Goal: Transaction & Acquisition: Purchase product/service

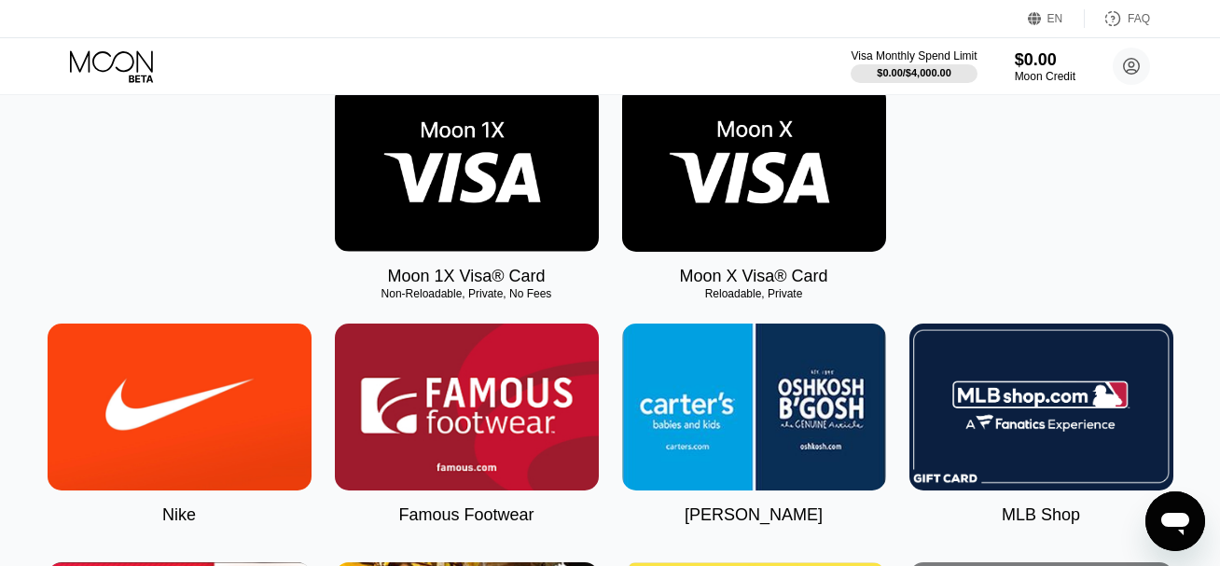
scroll to position [308, 0]
click at [98, 51] on icon at bounding box center [113, 66] width 87 height 33
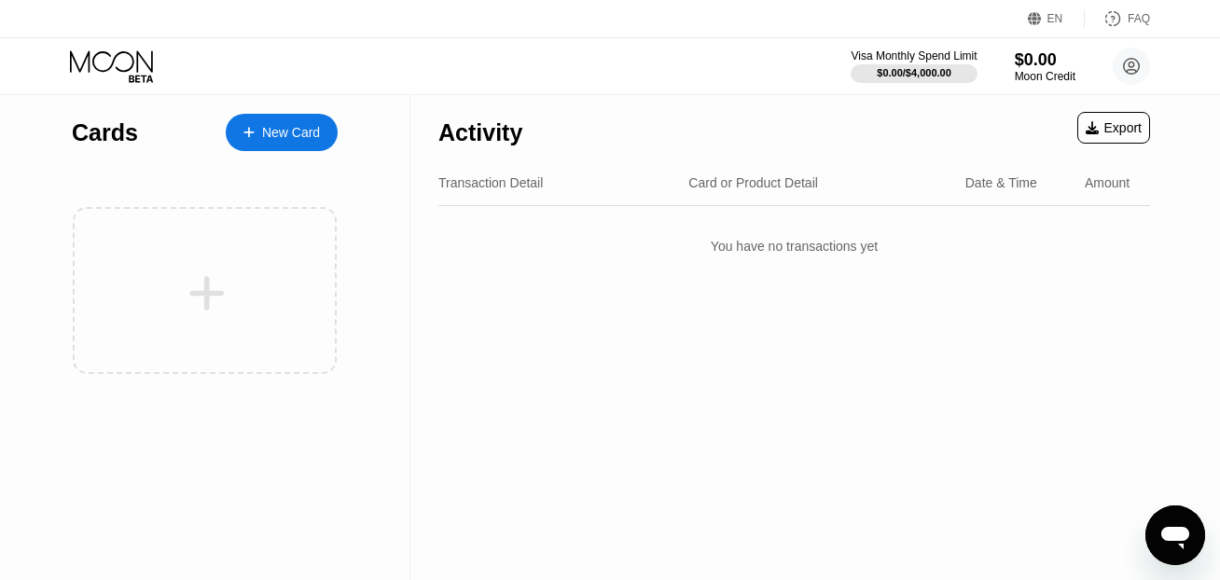
click at [302, 143] on div "New Card" at bounding box center [282, 132] width 112 height 37
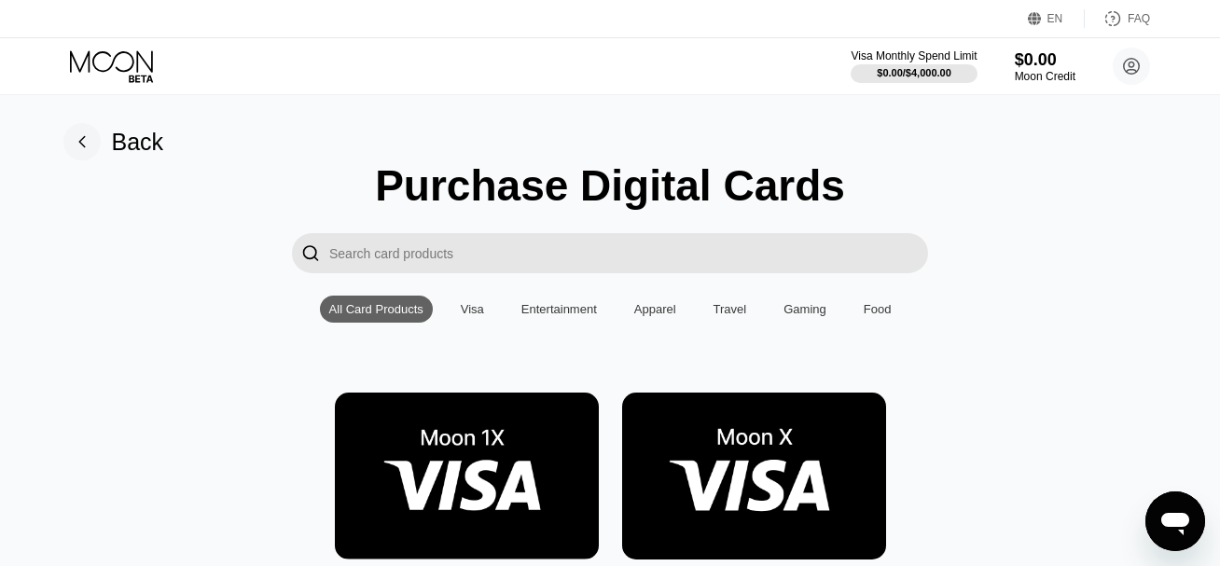
click at [380, 314] on div "All Card Products" at bounding box center [376, 309] width 94 height 14
click at [472, 312] on div "Visa" at bounding box center [472, 309] width 23 height 14
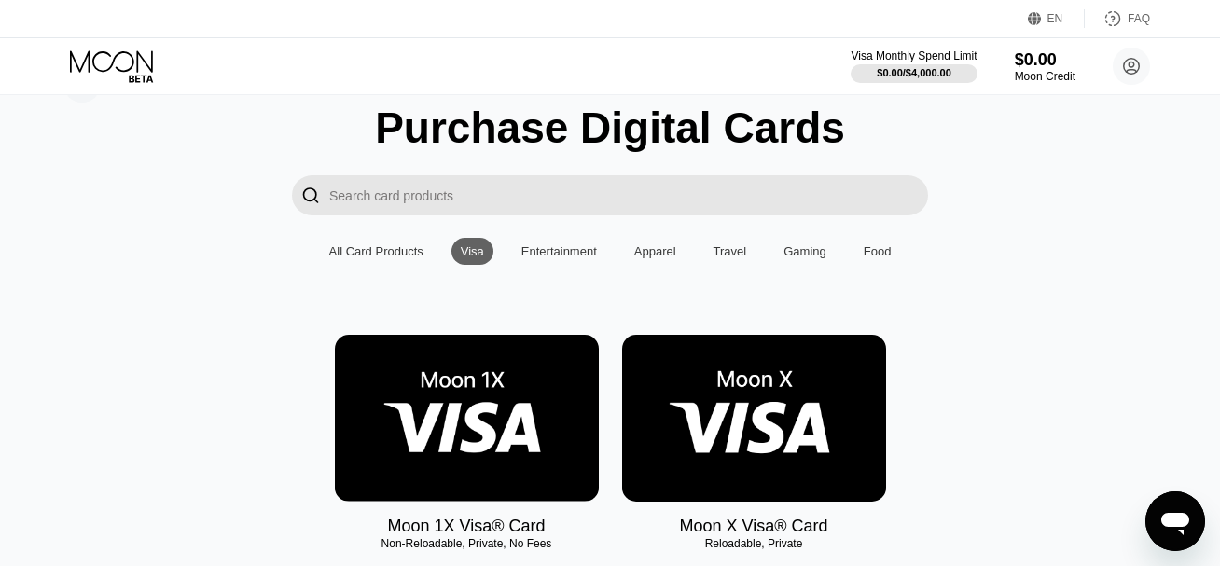
scroll to position [193, 0]
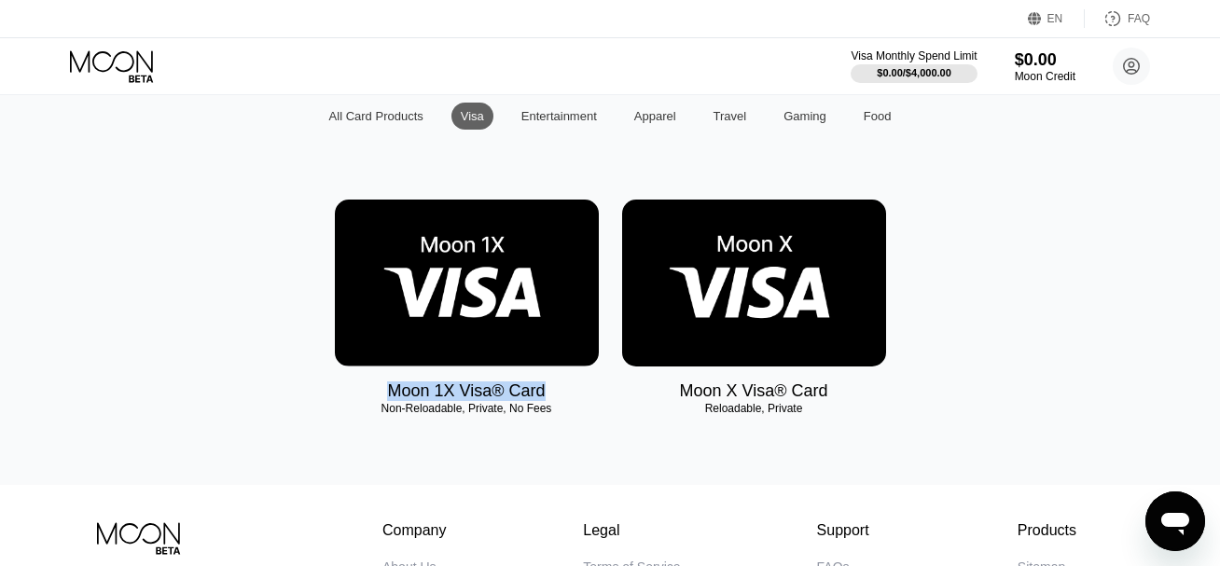
drag, startPoint x: 390, startPoint y: 394, endPoint x: 554, endPoint y: 394, distance: 164.1
click at [554, 394] on div "Moon 1X Visa® Card Non-Reloadable, Private, No Fees" at bounding box center [467, 300] width 264 height 201
click at [606, 440] on div "Back Purchase Digital Cards  All Card Products Visa Entertainment Apparel Trav…" at bounding box center [610, 193] width 1234 height 583
click at [576, 427] on div "Moon 1X Visa® Card Non-Reloadable, Private, No Fees Moon X Visa® Card Reloadabl…" at bounding box center [610, 319] width 1178 height 239
click at [570, 425] on div "Moon 1X Visa® Card Non-Reloadable, Private, No Fees Moon X Visa® Card Reloadabl…" at bounding box center [610, 319] width 1178 height 239
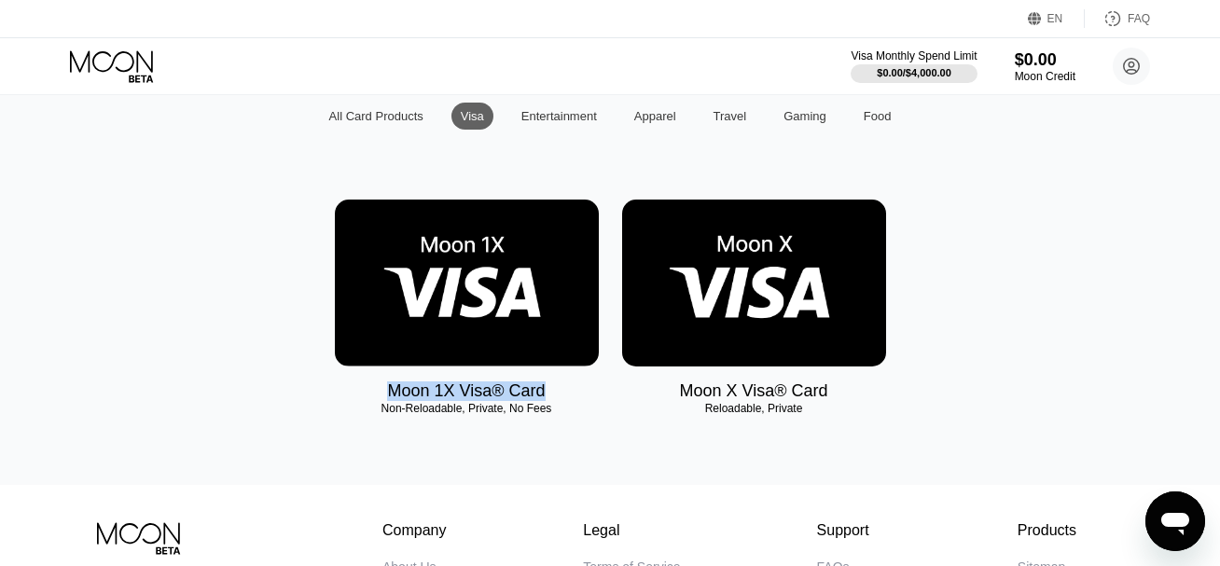
click at [535, 413] on div "Non-Reloadable, Private, No Fees" at bounding box center [467, 408] width 264 height 13
click at [518, 399] on div "Moon 1X Visa® Card" at bounding box center [466, 391] width 158 height 20
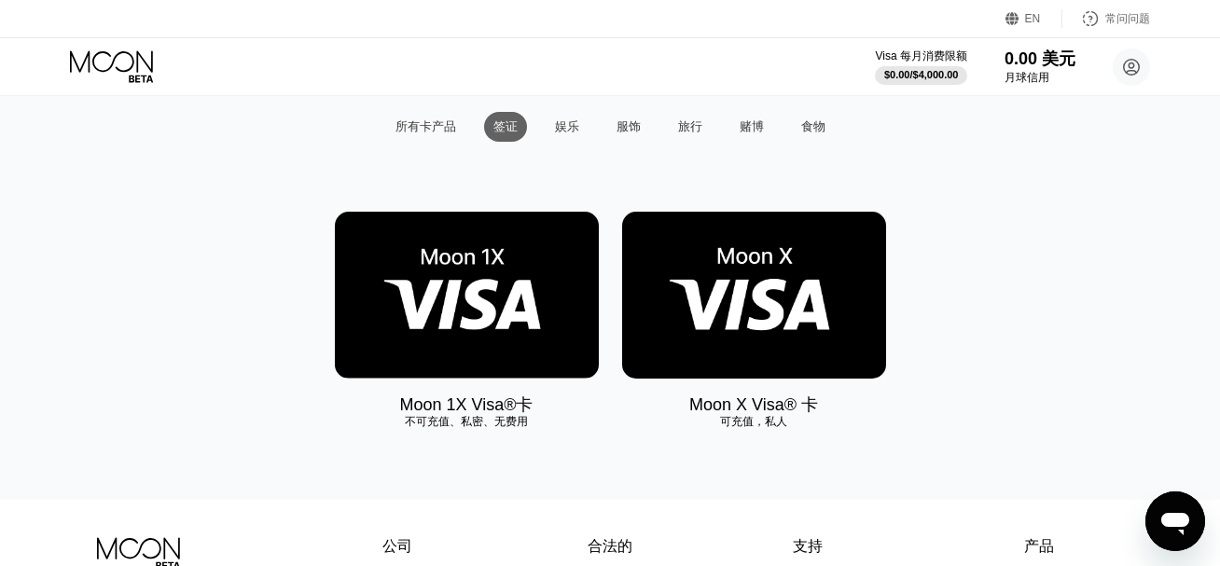
click at [642, 453] on div "Moon 1X Visa®卡 不可充值、私密、无费用 Moon X Visa® 卡 可充值，私人" at bounding box center [610, 333] width 1178 height 242
drag, startPoint x: 406, startPoint y: 409, endPoint x: 539, endPoint y: 410, distance: 133.4
click at [539, 410] on div "Moon 1X Visa®卡 不可充值、私密、无费用" at bounding box center [467, 314] width 264 height 204
click at [174, 242] on div "Moon 1X Visa®卡 不可充值、私密、无费用 Moon X Visa® 卡 可充值，私人" at bounding box center [610, 314] width 1178 height 204
click at [794, 311] on img at bounding box center [754, 295] width 264 height 167
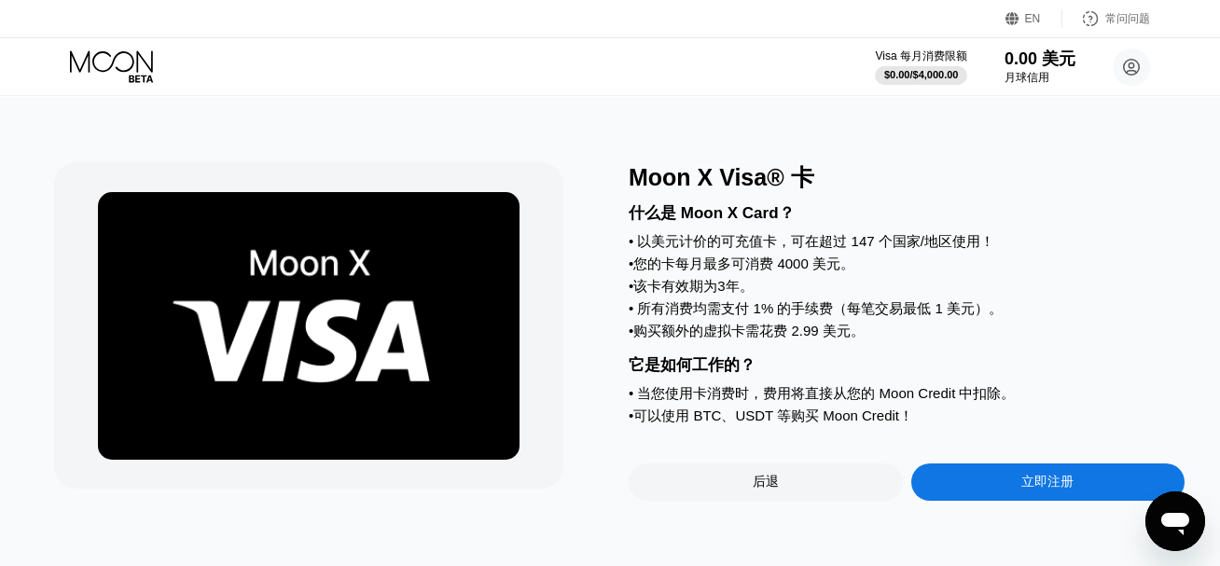
scroll to position [4, 0]
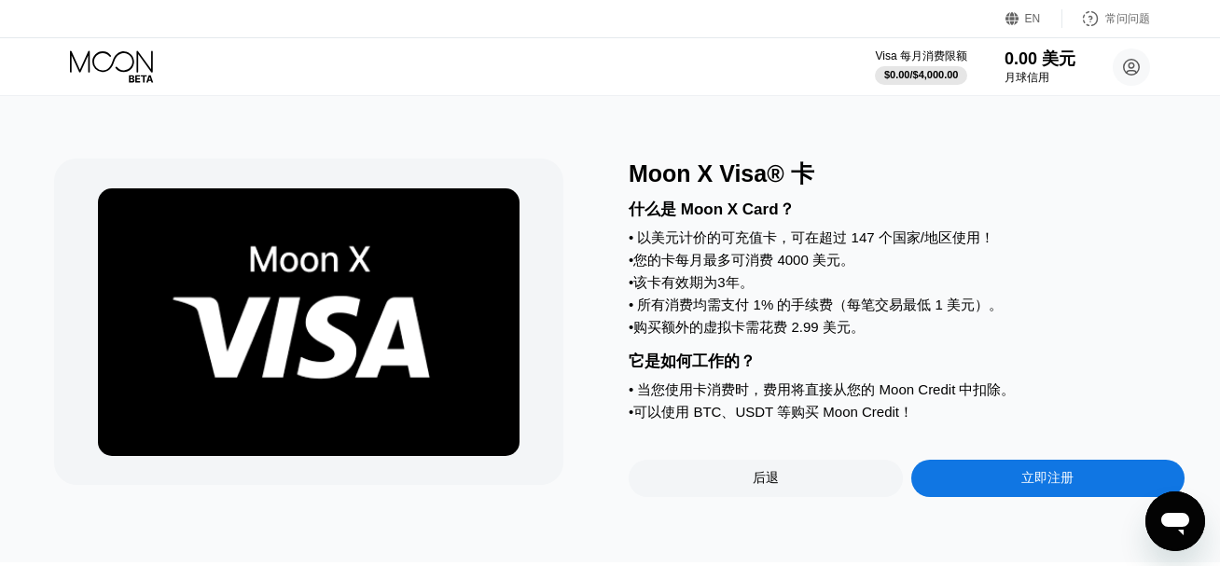
click at [1030, 485] on font "立即注册" at bounding box center [1047, 477] width 52 height 15
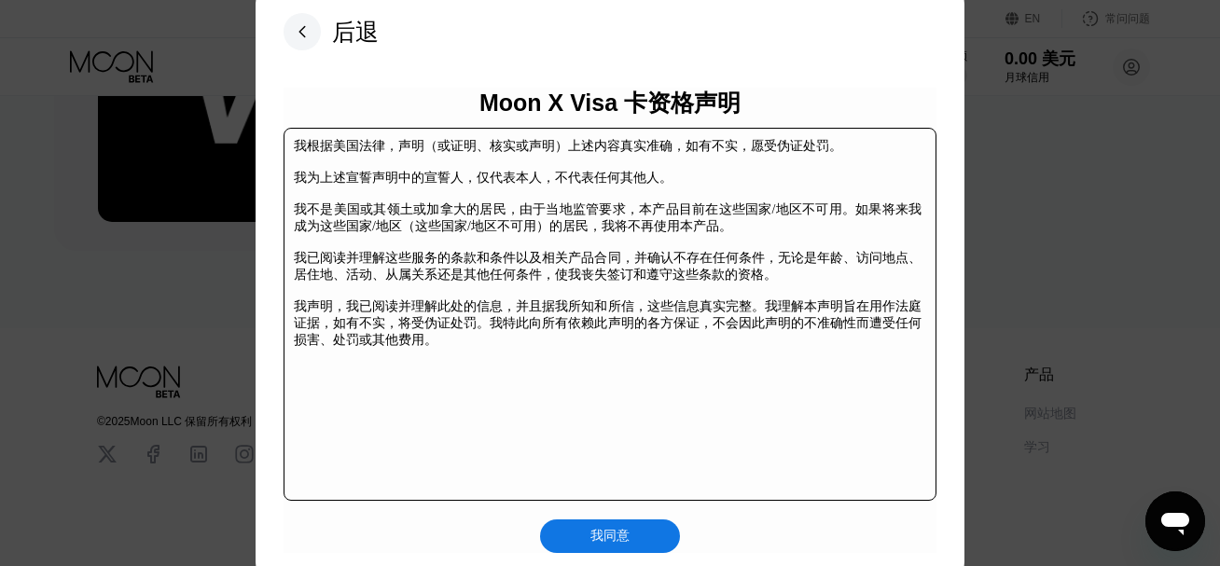
scroll to position [290, 0]
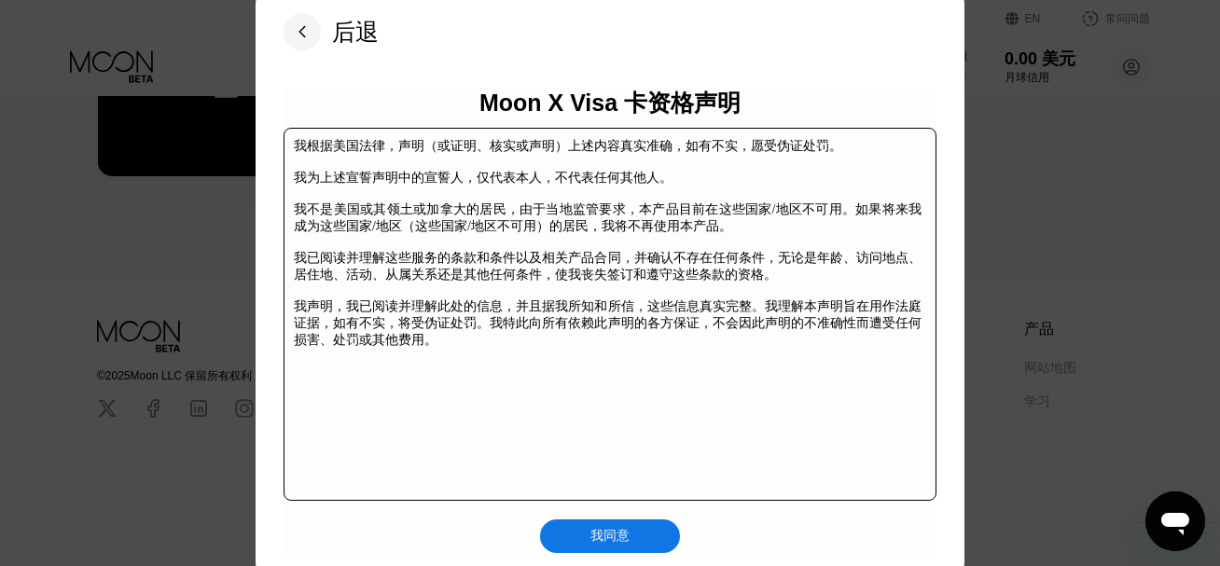
click at [602, 517] on div "Moon X Visa 卡资格声明 我根据美国法律，声明（或证明、核实或声明）上述内容真实准确，如有不实，愿受伪证处罚。 我为上述宣誓声明中的宣誓人，仅代表本…" at bounding box center [609, 320] width 653 height 465
click at [612, 531] on font "我同意" at bounding box center [609, 535] width 39 height 15
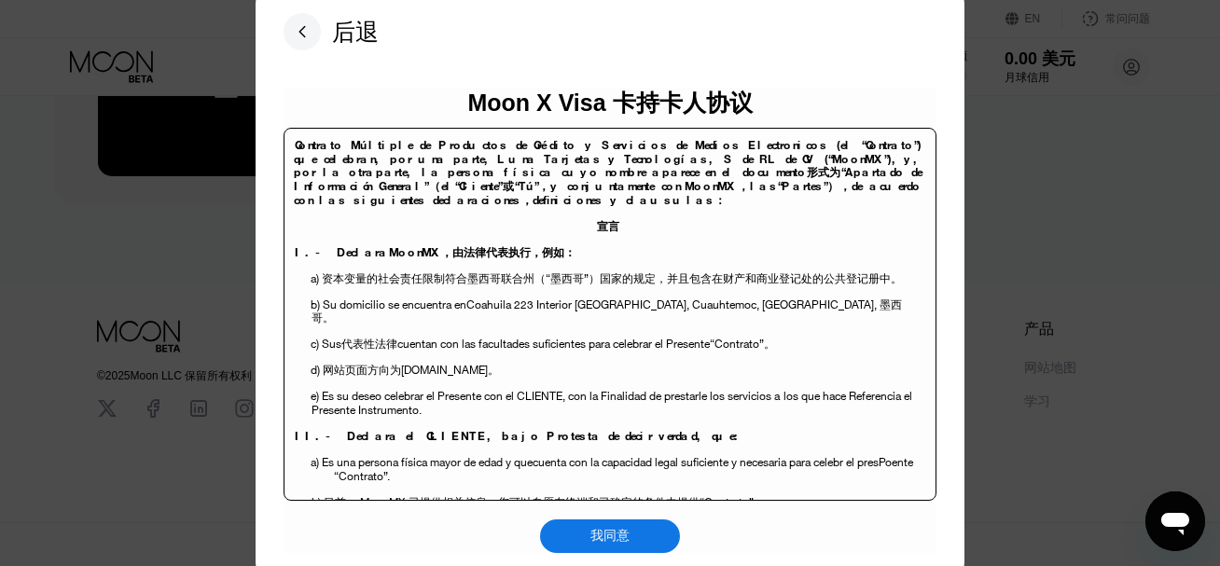
click at [616, 543] on font "我同意" at bounding box center [609, 535] width 39 height 15
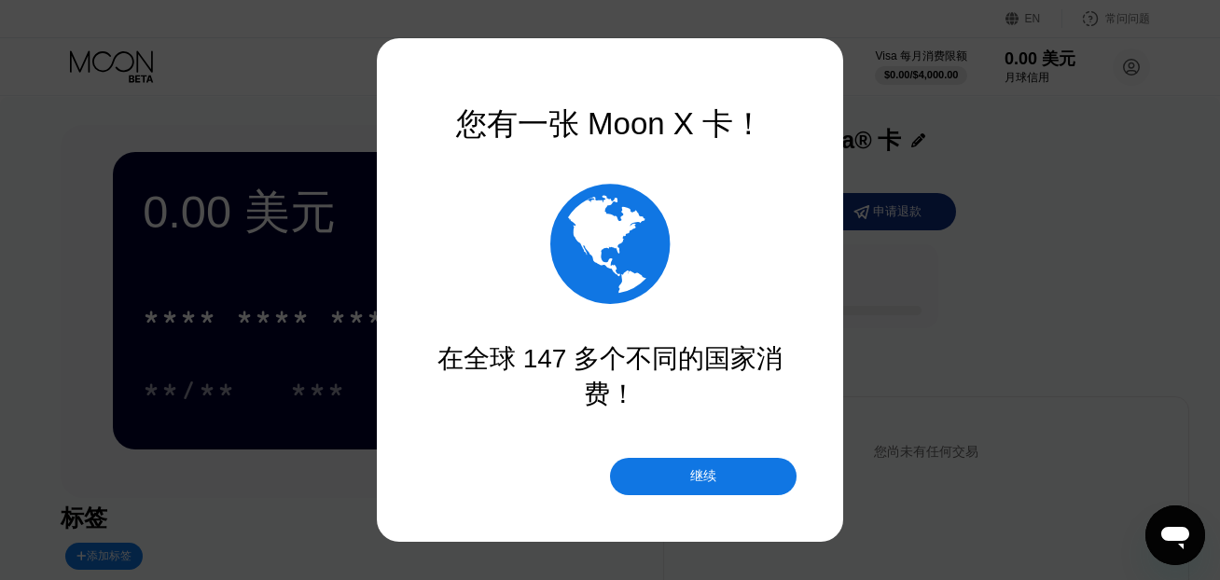
click at [711, 477] on font "继续" at bounding box center [703, 475] width 26 height 15
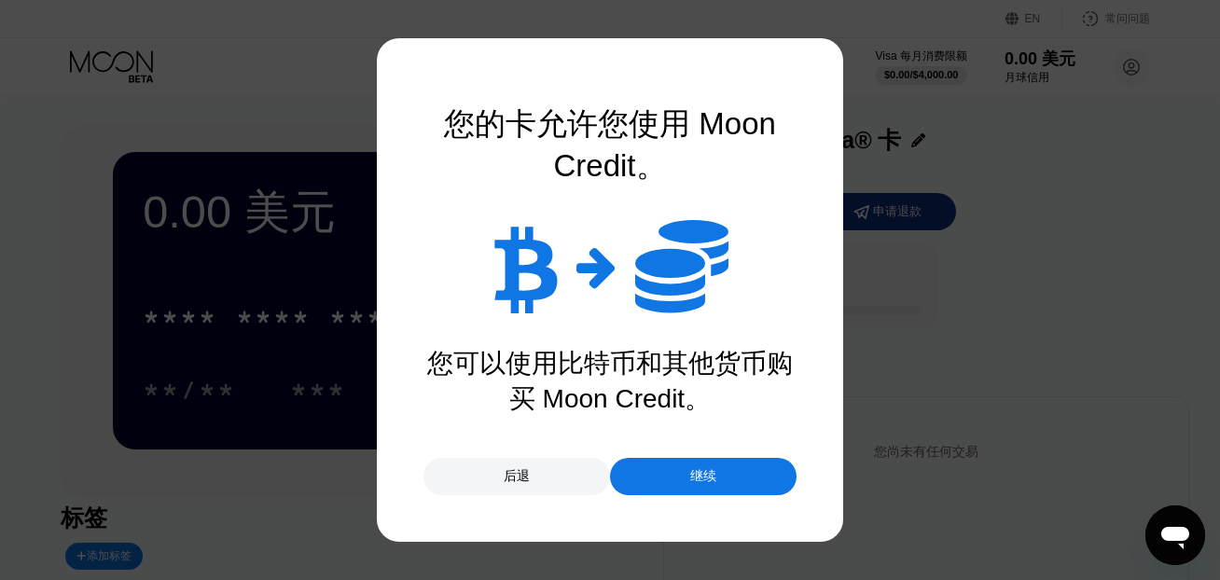
click at [698, 486] on div "继续" at bounding box center [703, 476] width 187 height 37
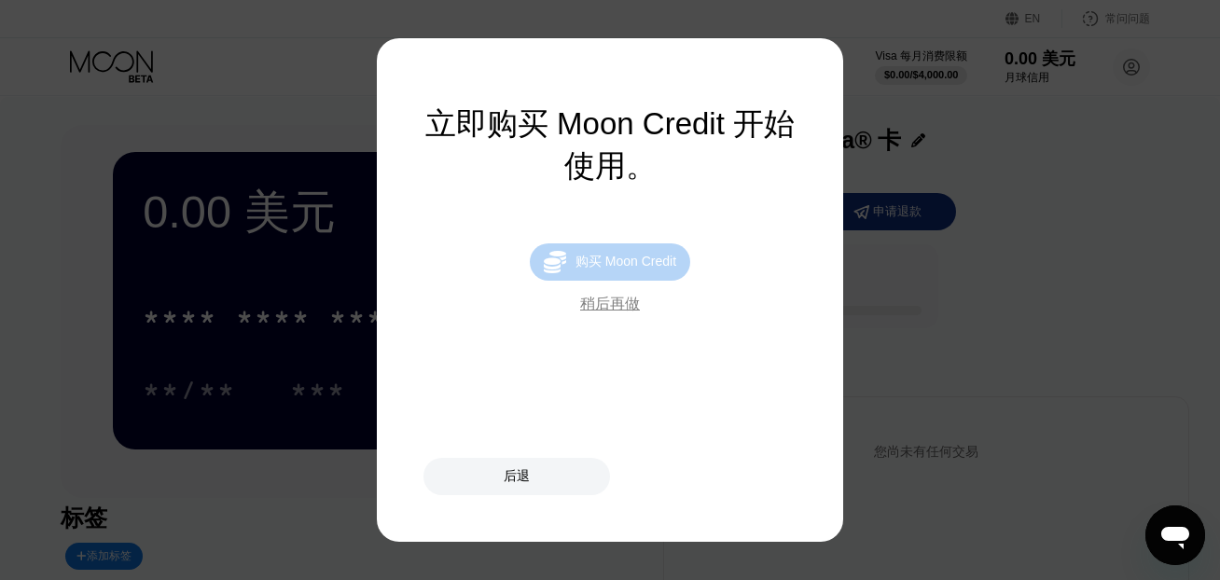
click at [619, 266] on font "购买 Moon Credit" at bounding box center [625, 261] width 101 height 15
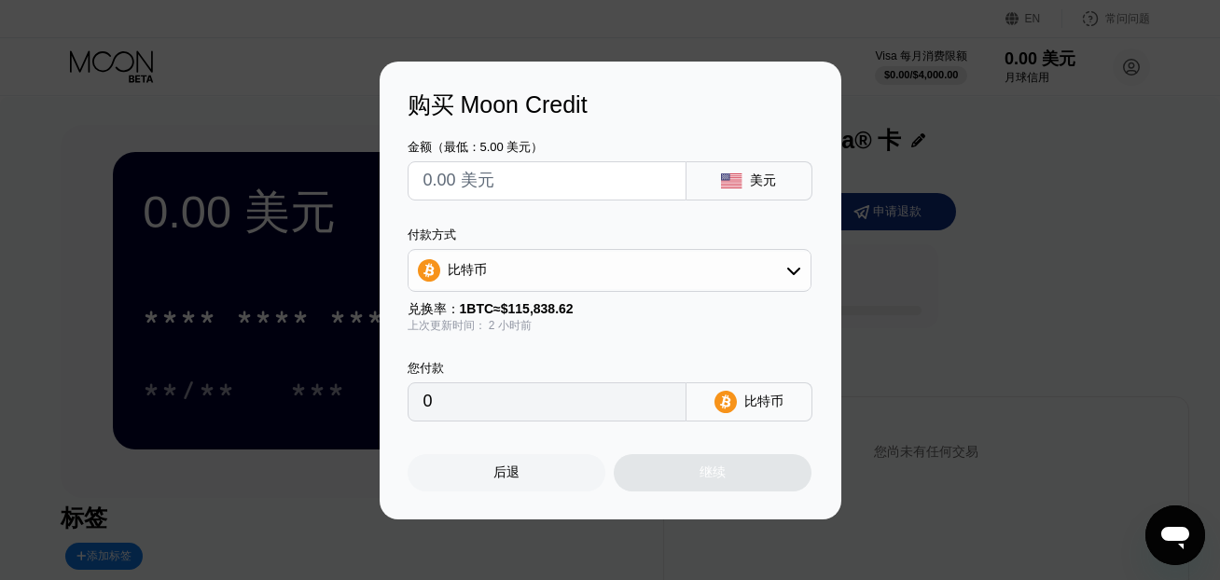
click at [597, 274] on div "比特币" at bounding box center [609, 270] width 402 height 37
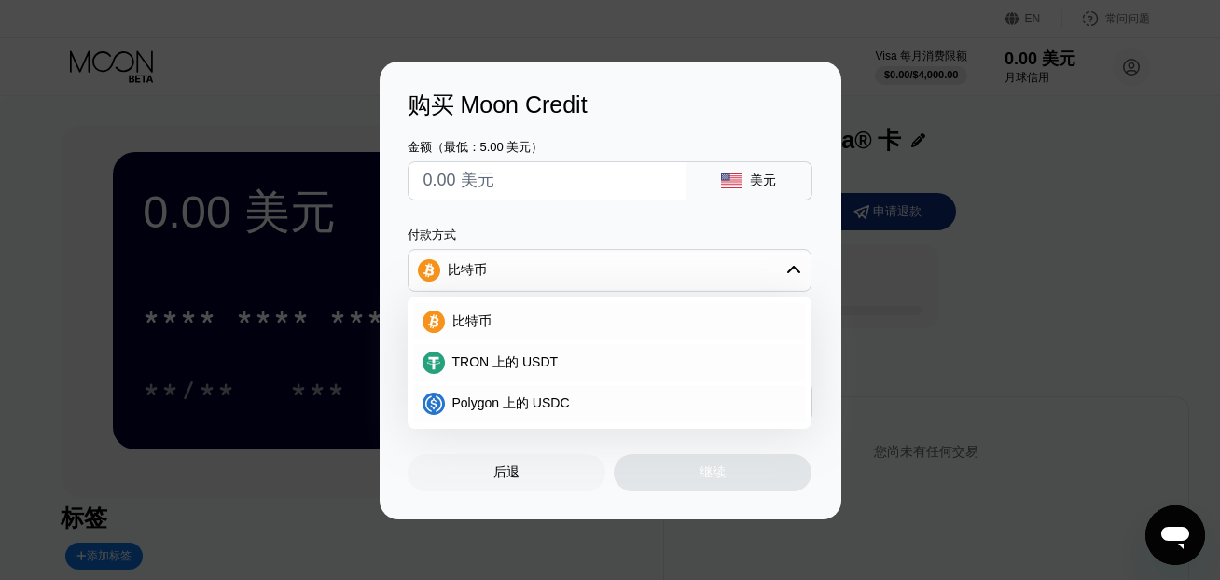
click at [599, 214] on div "金额（最低：5.00 美元） 美元 付款方式 比特币 比特币 TRON 上的 USDT Polygon 上的 USDC 兑换率： 1 BTC ≈ $115,8…" at bounding box center [611, 270] width 406 height 301
click at [525, 182] on input "text" at bounding box center [546, 180] width 247 height 37
click at [1035, 401] on div "购买 Moon Credit 金额（最低：5.00 美元） 美元 付款方式 比特币 比特币 TRON 上的 USDT Polygon 上的 USDC 兑换率：…" at bounding box center [610, 291] width 1220 height 458
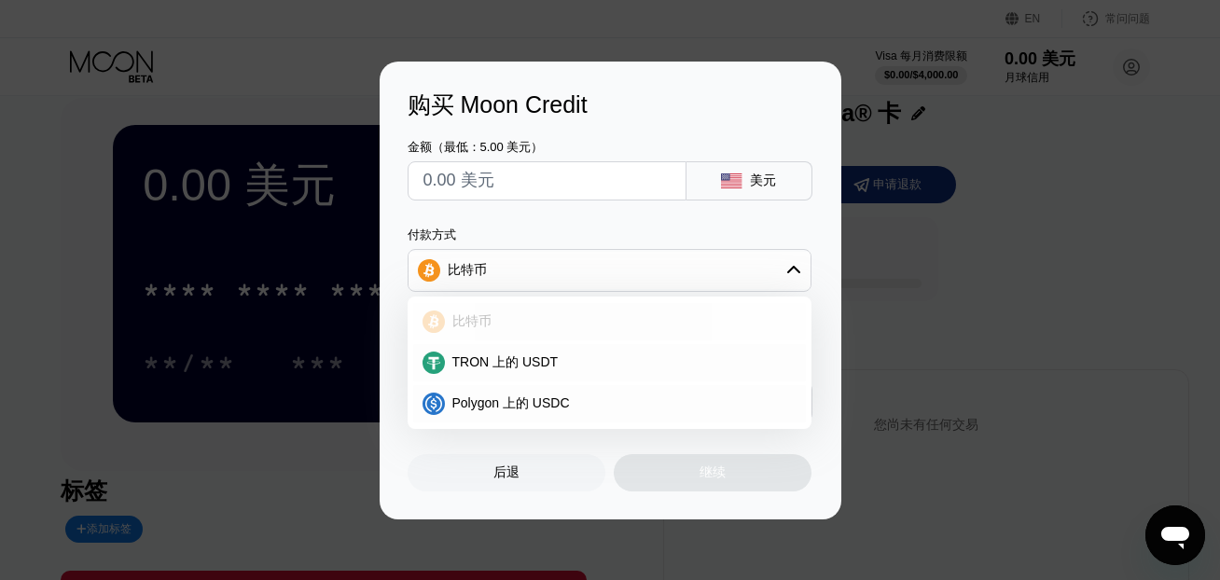
scroll to position [38, 0]
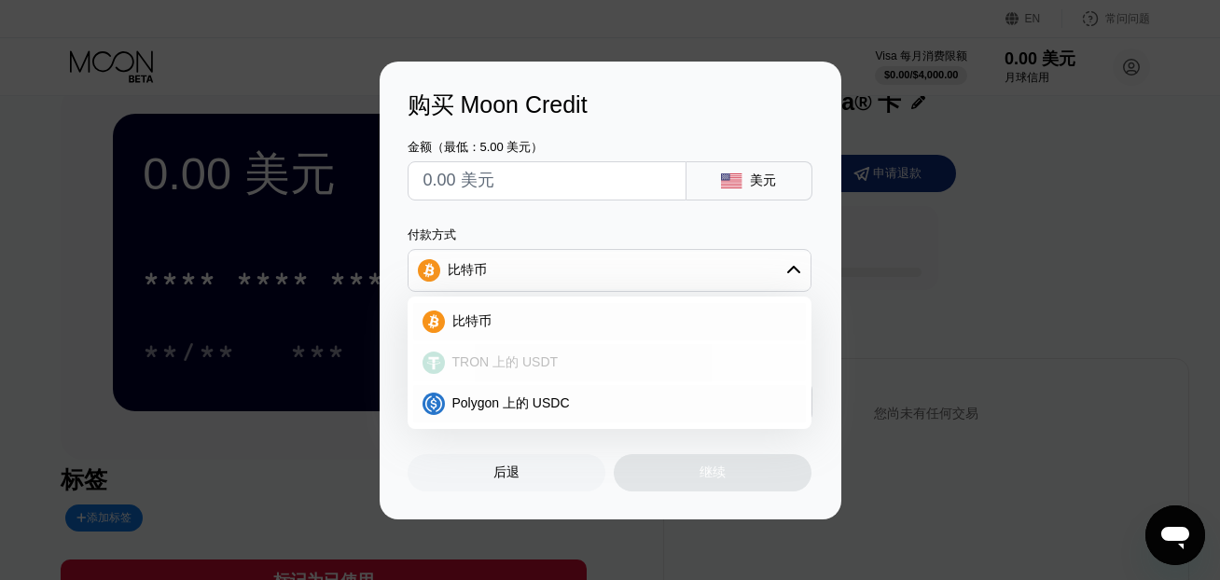
click at [524, 368] on font "TRON 上的 USDT" at bounding box center [505, 361] width 106 height 15
type input "0.00"
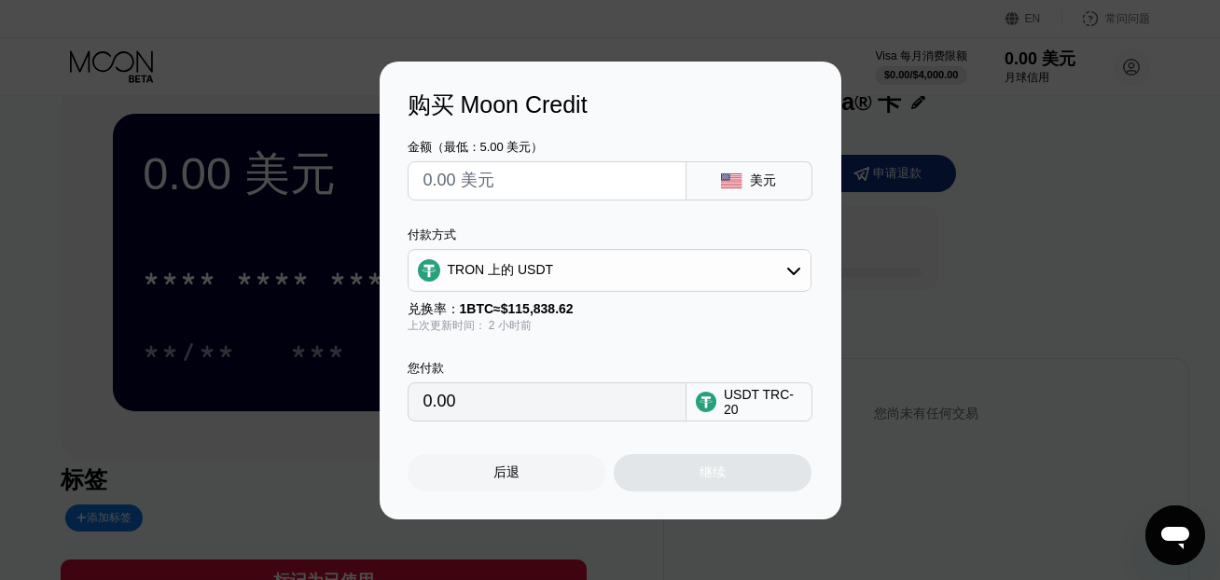
click at [472, 401] on input "0.00" at bounding box center [546, 401] width 247 height 37
drag, startPoint x: 470, startPoint y: 405, endPoint x: 393, endPoint y: 394, distance: 78.2
click at [393, 394] on div "购买 Moon Credit 金额（最低：5.00 美元） 美元 付款方式 TRON 上的 USDT 兑换率： 1 BTC ≈ $115,838.62 上次更…" at bounding box center [611, 291] width 462 height 458
click at [495, 410] on input "0.00" at bounding box center [546, 401] width 247 height 37
drag, startPoint x: 483, startPoint y: 406, endPoint x: 416, endPoint y: 398, distance: 67.6
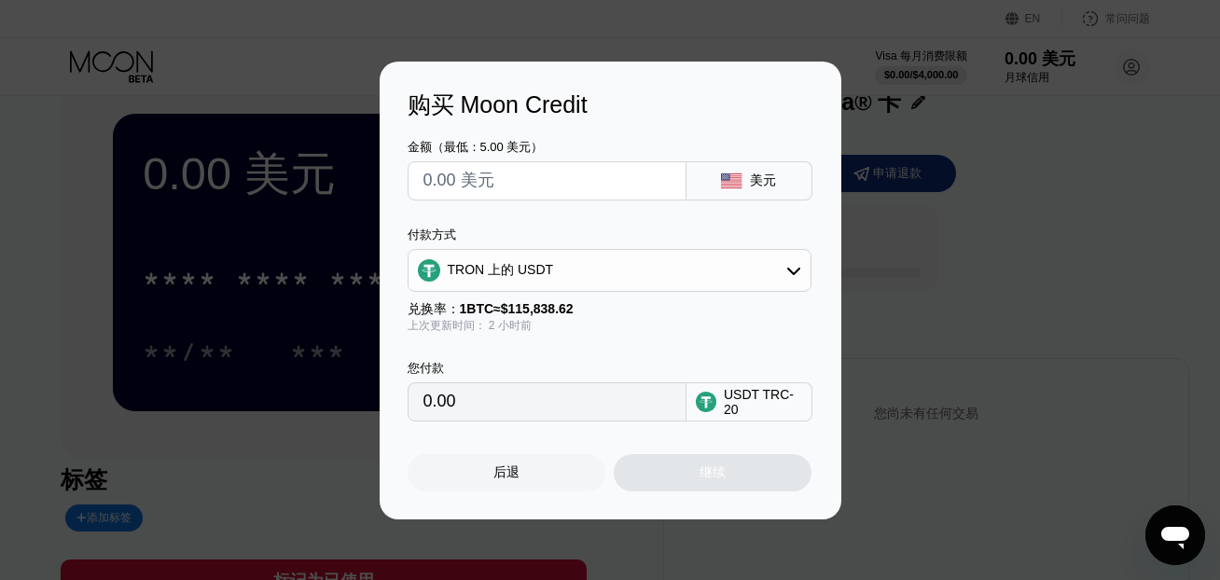
click at [416, 398] on div "0.00" at bounding box center [547, 401] width 279 height 39
click at [467, 407] on input "0.00" at bounding box center [546, 401] width 247 height 37
click at [491, 407] on input "0.00" at bounding box center [546, 401] width 247 height 37
click at [774, 407] on div "USDT TRC-20" at bounding box center [763, 402] width 78 height 30
click at [740, 404] on div "USDT TRC-20" at bounding box center [763, 402] width 78 height 30
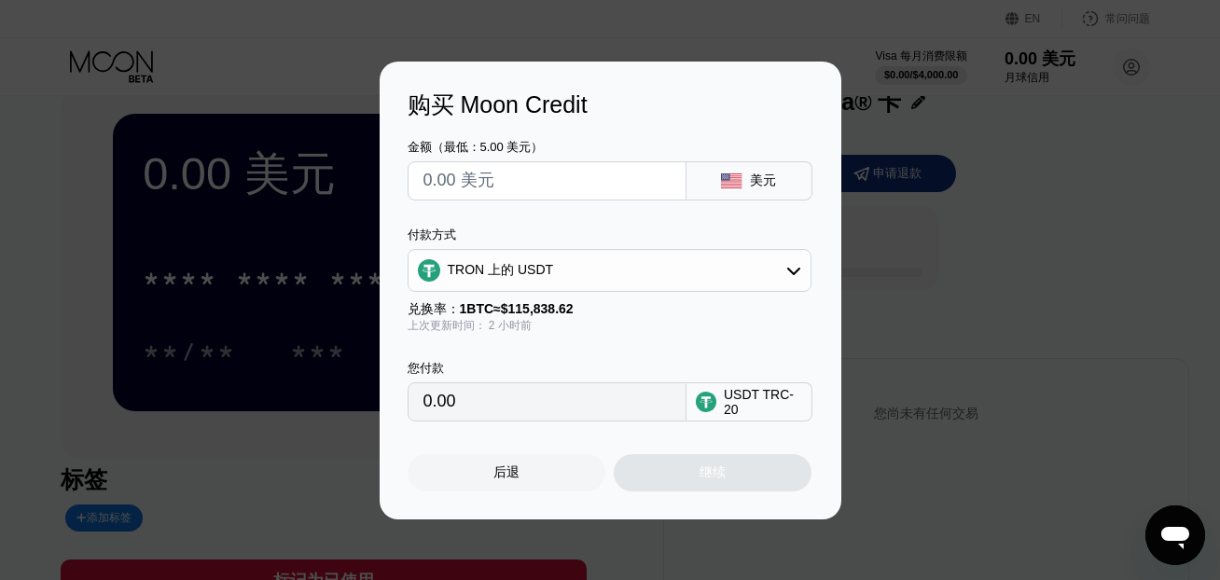
click at [490, 412] on input "0.00" at bounding box center [546, 401] width 247 height 37
click at [474, 412] on input "0.00" at bounding box center [546, 401] width 247 height 37
drag, startPoint x: 690, startPoint y: 476, endPoint x: 674, endPoint y: 462, distance: 21.1
click at [690, 476] on div "继续" at bounding box center [713, 472] width 198 height 37
click at [503, 418] on input "0.00" at bounding box center [546, 401] width 247 height 37
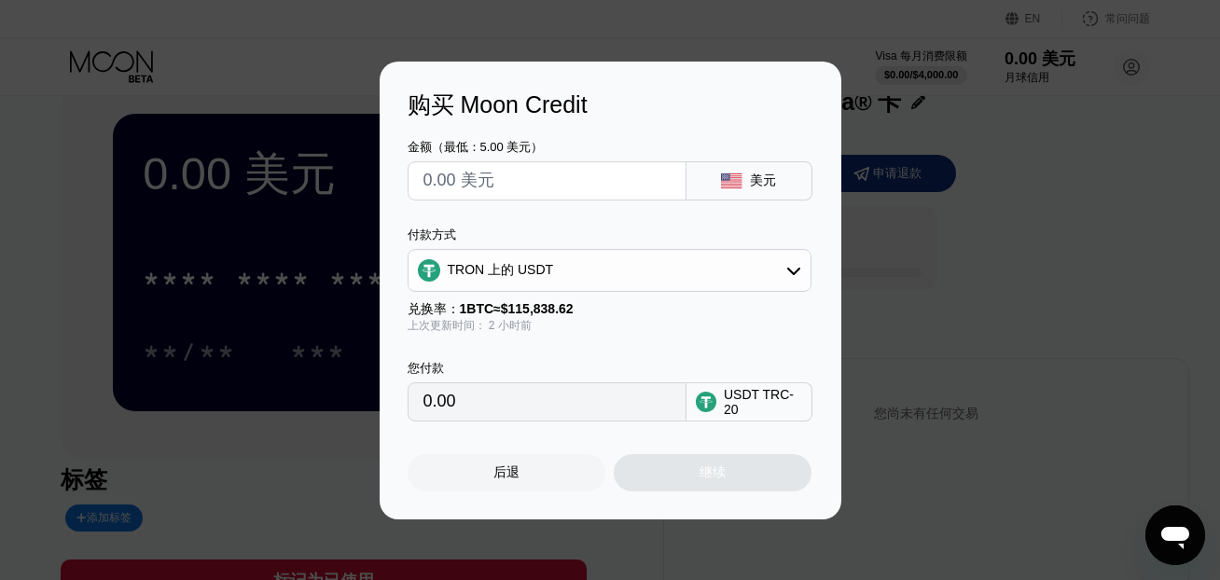
click at [453, 408] on input "0.00" at bounding box center [546, 401] width 247 height 37
click at [505, 270] on font "TRON 上的 USDT" at bounding box center [501, 269] width 106 height 15
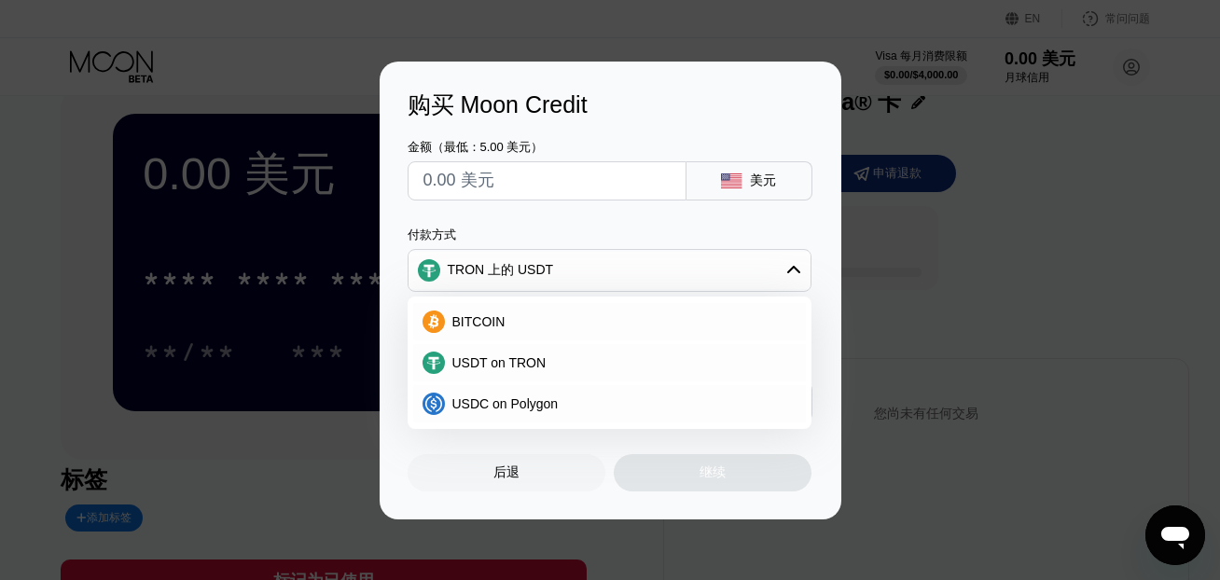
click at [506, 270] on font "TRON 上的 USDT" at bounding box center [501, 269] width 106 height 15
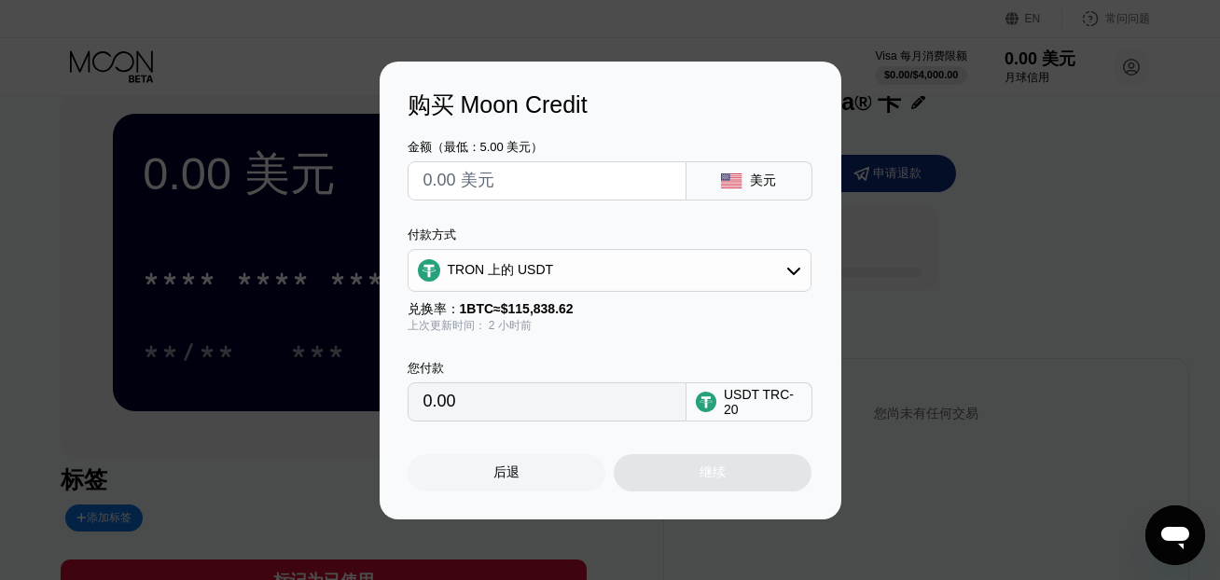
click at [451, 393] on input "0.00" at bounding box center [546, 401] width 247 height 37
click at [713, 481] on div "继续" at bounding box center [713, 472] width 198 height 37
click at [490, 402] on input "0.00" at bounding box center [546, 401] width 247 height 37
drag, startPoint x: 476, startPoint y: 407, endPoint x: 445, endPoint y: 400, distance: 31.5
click at [475, 407] on input "0.00" at bounding box center [546, 401] width 247 height 37
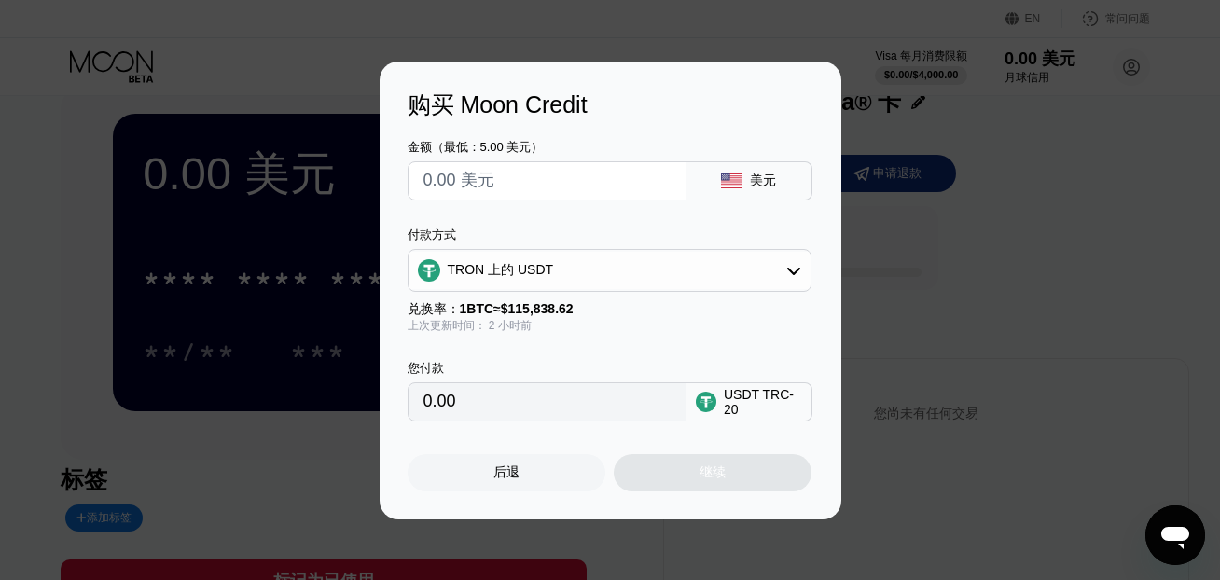
click at [445, 400] on input "0.00" at bounding box center [546, 401] width 247 height 37
click at [423, 400] on input "0.00" at bounding box center [546, 401] width 247 height 37
drag, startPoint x: 430, startPoint y: 400, endPoint x: 418, endPoint y: 400, distance: 12.1
click at [428, 400] on input "0.00" at bounding box center [546, 401] width 247 height 37
drag, startPoint x: 418, startPoint y: 400, endPoint x: 446, endPoint y: 402, distance: 28.0
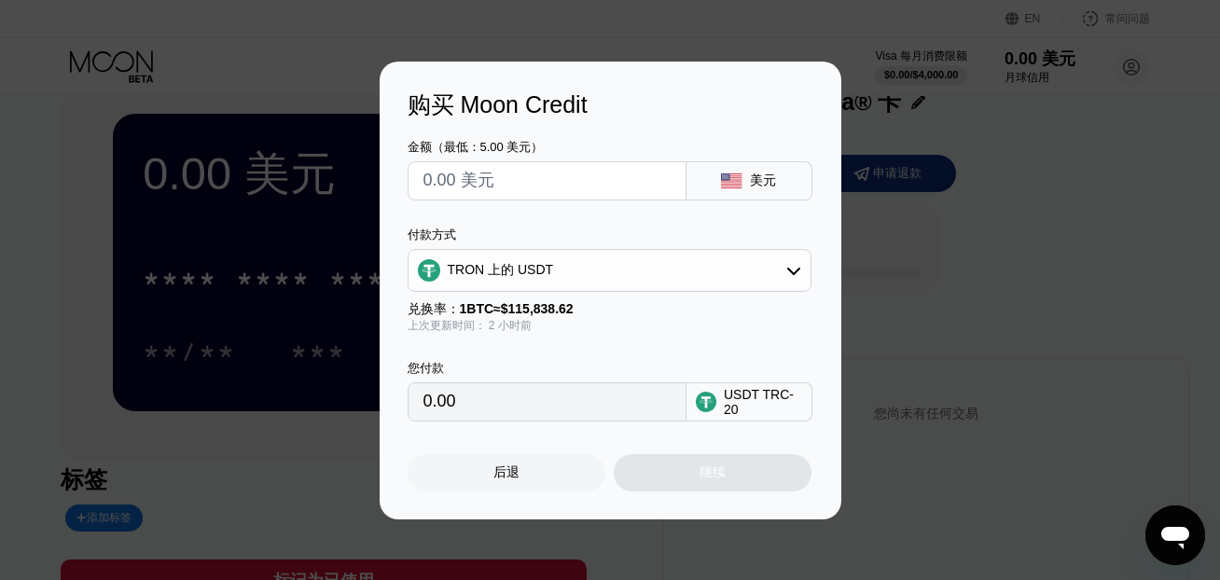
click at [437, 402] on div "0.00" at bounding box center [547, 401] width 279 height 39
click at [446, 402] on input "0.00" at bounding box center [546, 401] width 247 height 37
drag, startPoint x: 478, startPoint y: 403, endPoint x: 572, endPoint y: 403, distance: 93.3
click at [482, 401] on input "0.00" at bounding box center [546, 401] width 247 height 37
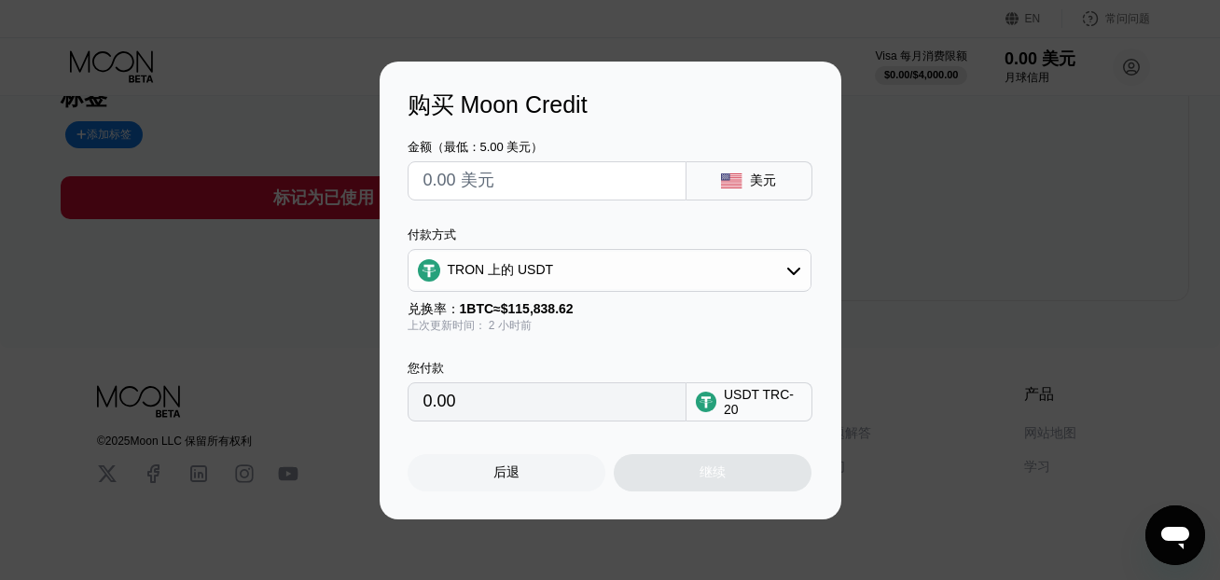
scroll to position [485, 0]
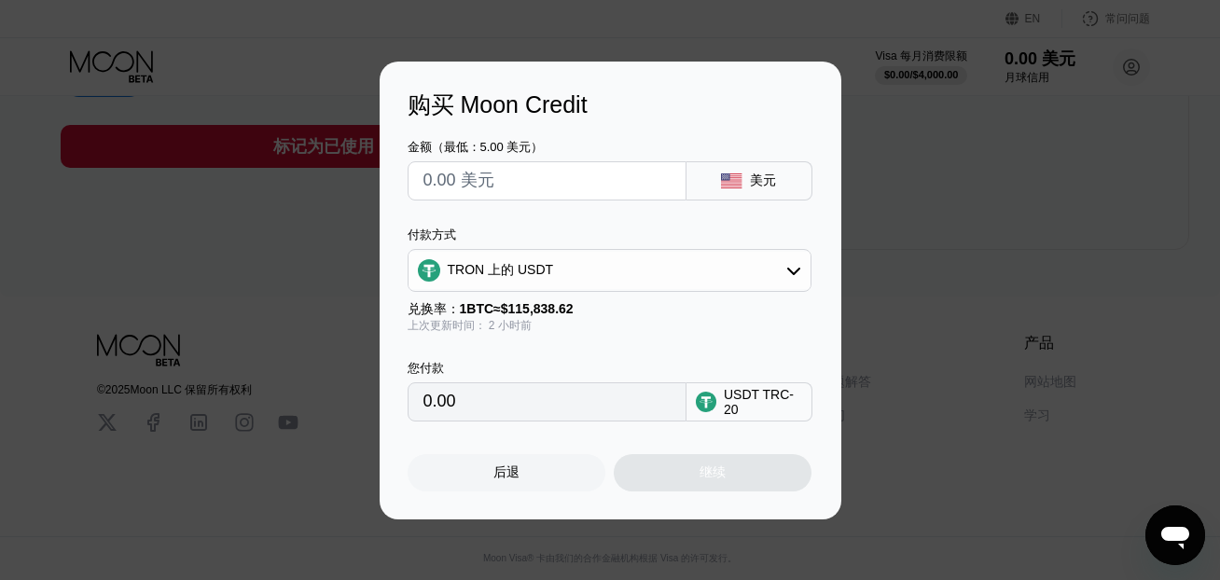
click at [477, 408] on input "0.00" at bounding box center [546, 401] width 247 height 37
click at [446, 404] on input "0.00" at bounding box center [546, 401] width 247 height 37
click at [436, 408] on input "0.00" at bounding box center [546, 401] width 247 height 37
click at [438, 408] on input "0.00" at bounding box center [546, 401] width 247 height 37
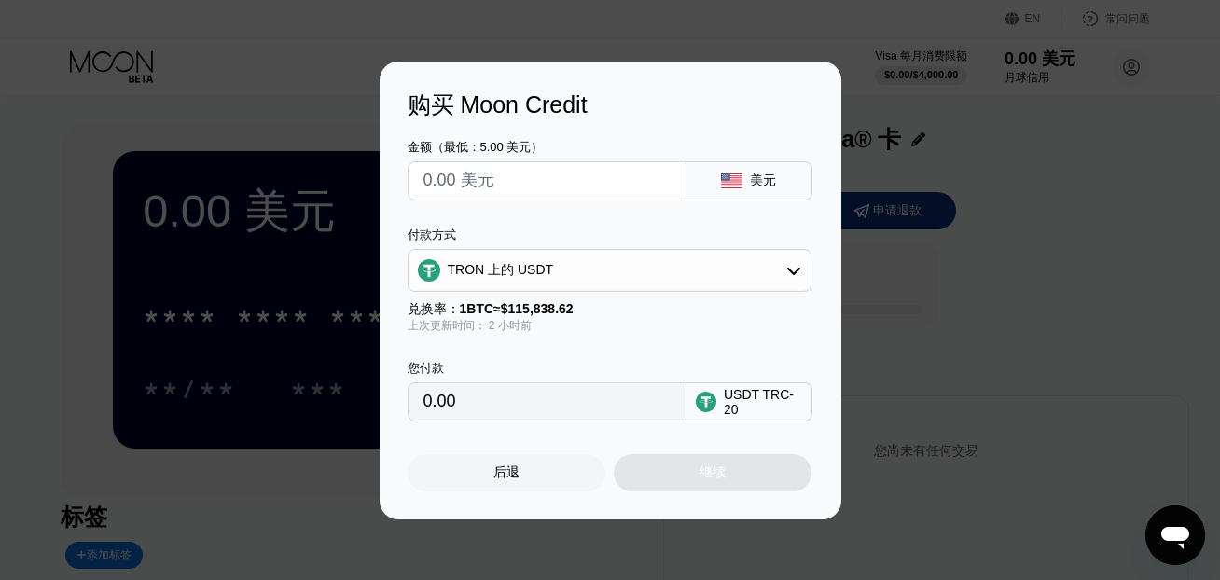
scroll to position [0, 0]
click at [451, 385] on input "0.00" at bounding box center [546, 401] width 247 height 37
click at [439, 405] on input "0.00" at bounding box center [546, 401] width 247 height 37
click at [430, 405] on input "0.00" at bounding box center [546, 401] width 247 height 37
click at [736, 407] on font "USDT TRC-20" at bounding box center [759, 402] width 70 height 30
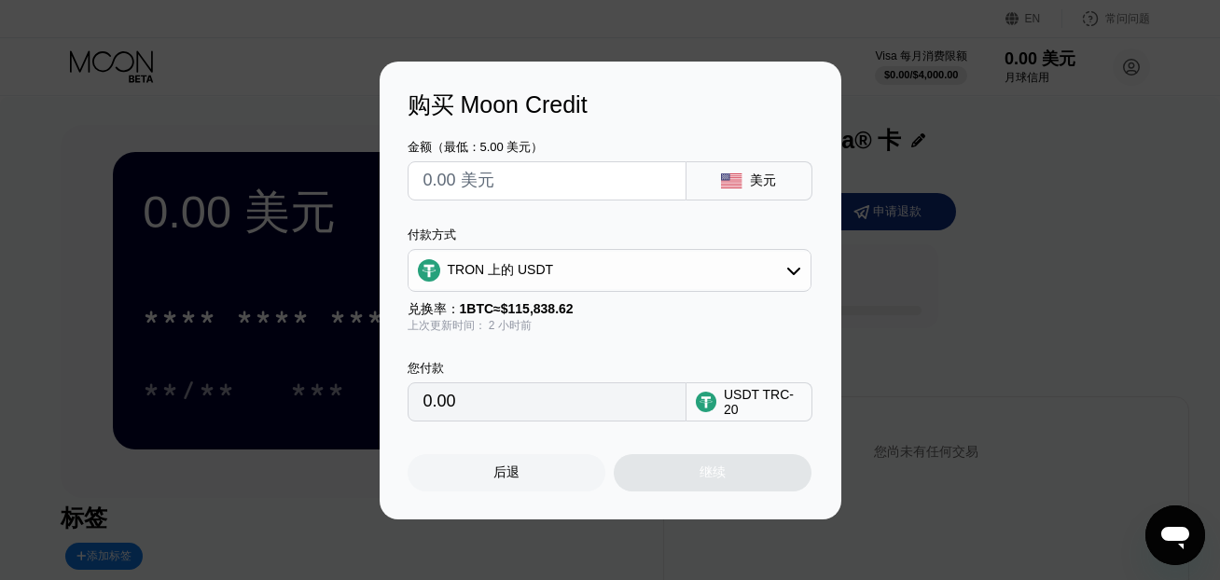
click at [763, 404] on div "USDT TRC-20" at bounding box center [763, 402] width 78 height 30
click at [681, 480] on div "继续" at bounding box center [713, 472] width 198 height 37
click at [487, 178] on input "text" at bounding box center [546, 180] width 247 height 37
click at [434, 178] on input "text" at bounding box center [546, 180] width 247 height 37
type input "$1"
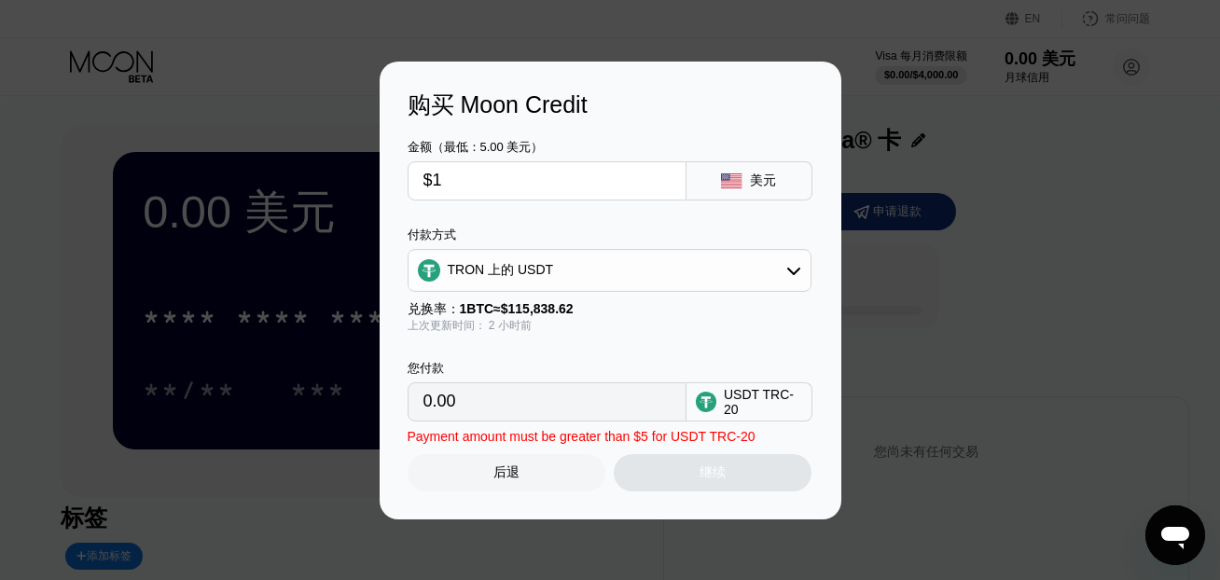
type input "1.01"
type input "$10"
type input "10.10"
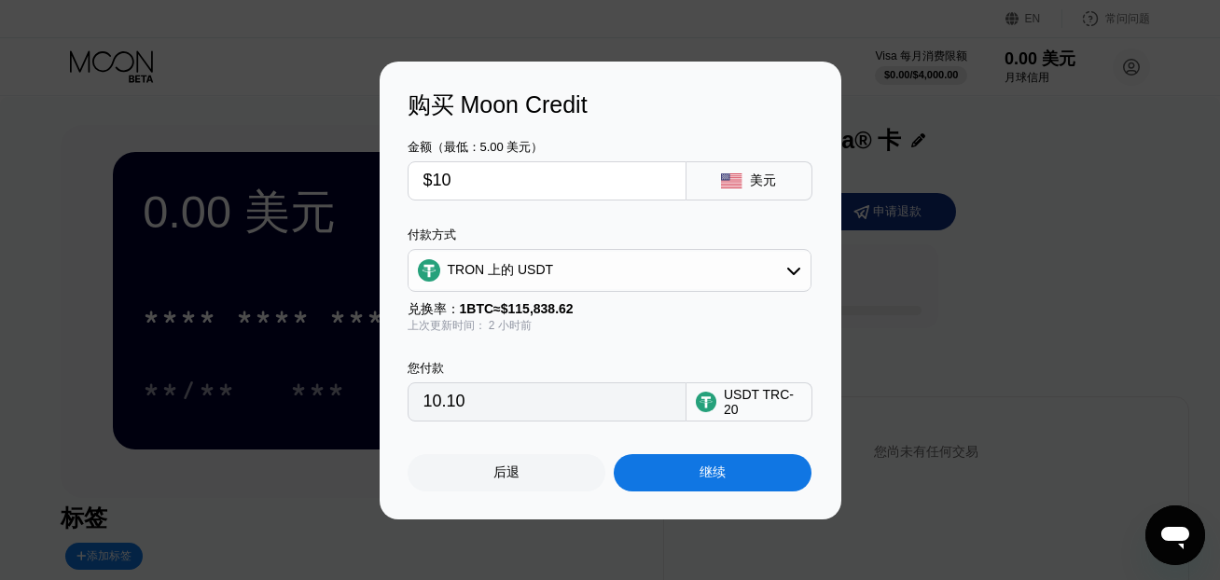
click at [456, 175] on input "$10" at bounding box center [546, 180] width 247 height 37
drag, startPoint x: 483, startPoint y: 175, endPoint x: 377, endPoint y: 186, distance: 106.8
click at [375, 175] on div "购买 Moon Credit 金额（最低：5.00 美元） $10 美元 付款方式 TRON 上的 USDT 兑换率： 1 BTC ≈ $115,838.62…" at bounding box center [610, 291] width 1220 height 458
click at [498, 179] on input "$10" at bounding box center [546, 180] width 247 height 37
drag, startPoint x: 492, startPoint y: 180, endPoint x: 435, endPoint y: 180, distance: 56.9
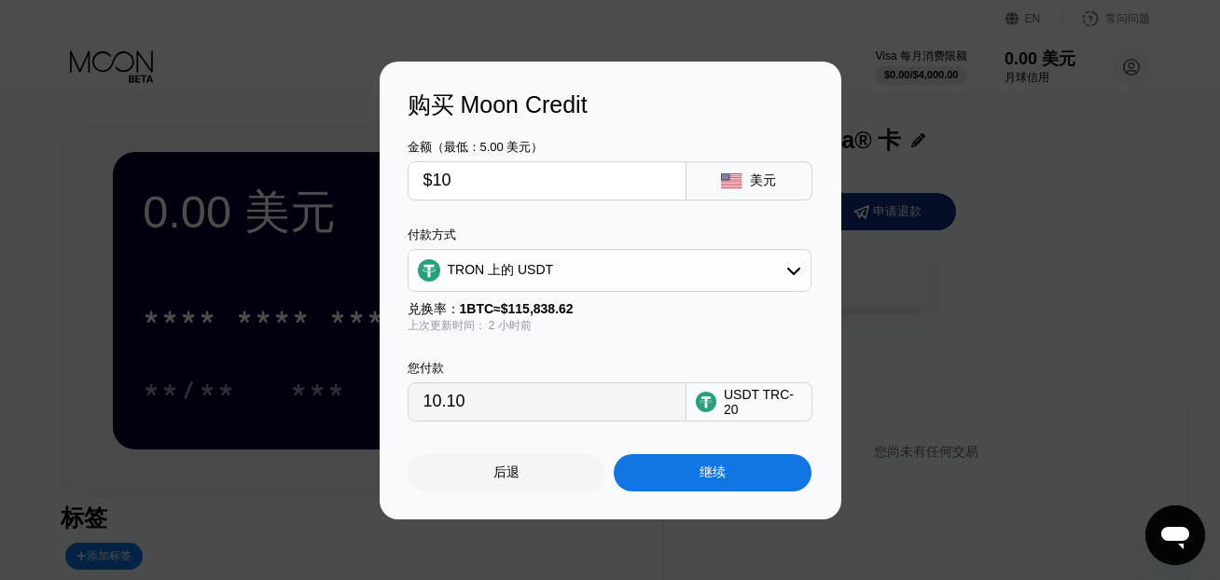
click at [435, 180] on input "$10" at bounding box center [546, 180] width 247 height 37
type input "$5"
type input "5.05"
click at [481, 173] on input "$5" at bounding box center [546, 180] width 247 height 37
type input "$5"
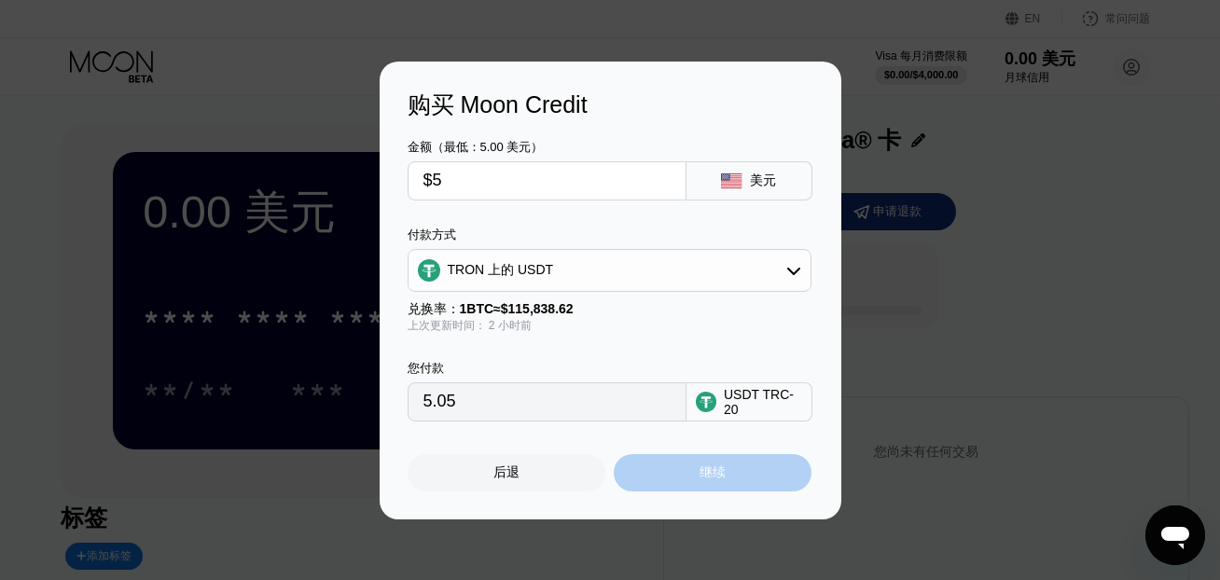
click at [715, 474] on font "继续" at bounding box center [712, 471] width 26 height 15
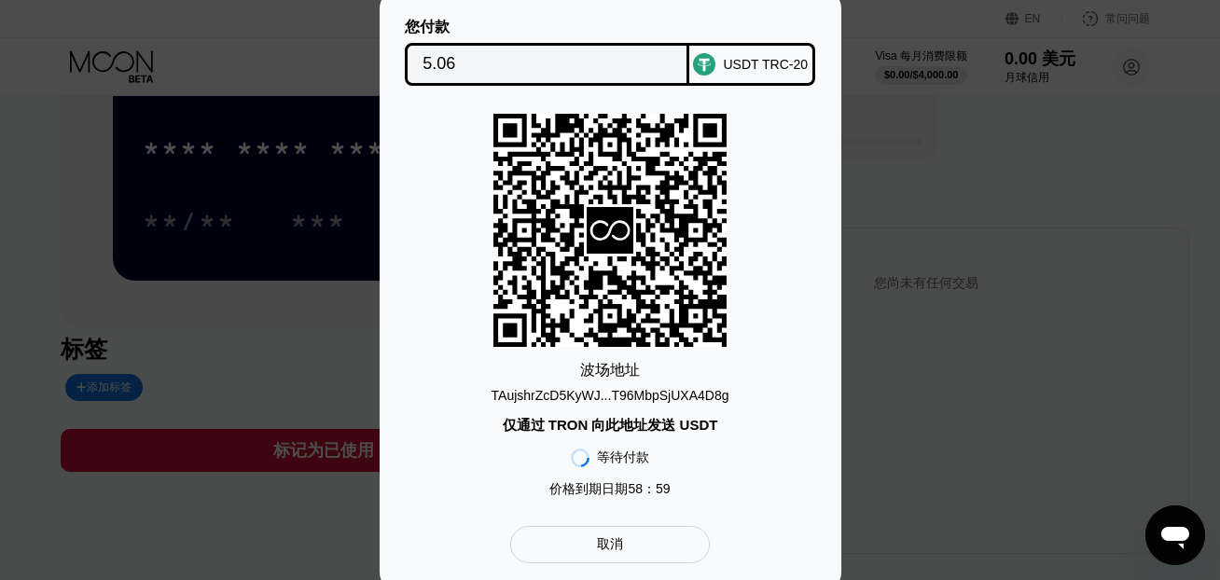
scroll to position [165, 0]
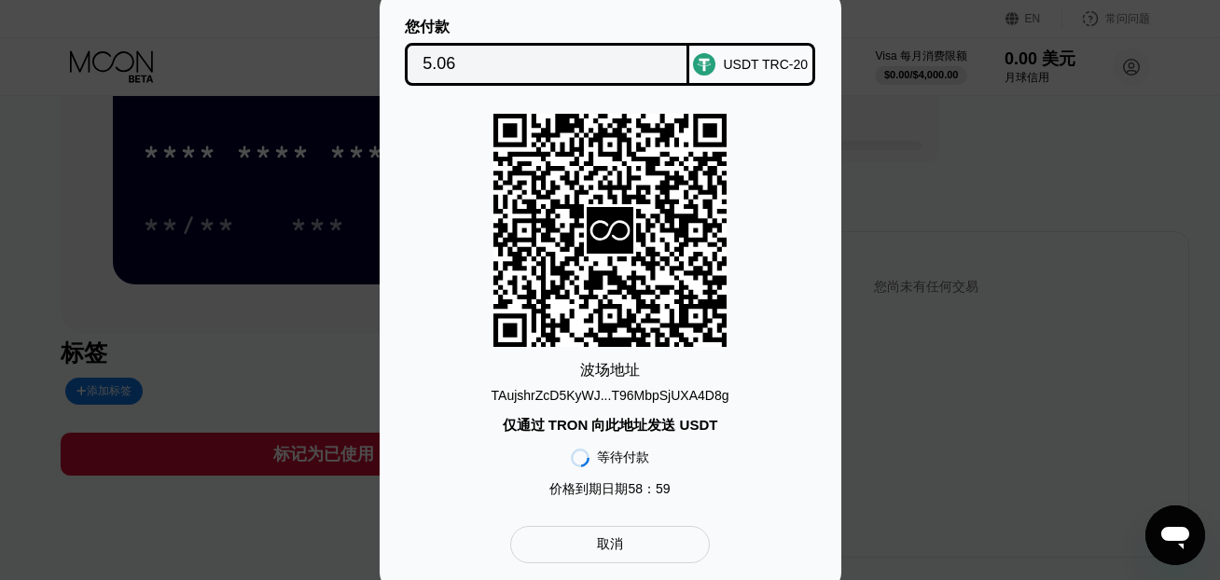
click at [600, 394] on font "TAujshrZcD5KyWJ...T96MbpSjUXA4D8g" at bounding box center [610, 395] width 238 height 15
click at [599, 394] on font "TAujshrZcD5KyWJ...T96MbpSjUXA4D8g" at bounding box center [610, 395] width 238 height 15
click at [606, 394] on font "TAujshrZcD5KyWJ...T96MbpSjUXA4D8g" at bounding box center [610, 395] width 238 height 15
click at [601, 394] on font "TAujshrZcD5KyWJ...T96MbpSjUXA4D8g" at bounding box center [610, 395] width 238 height 15
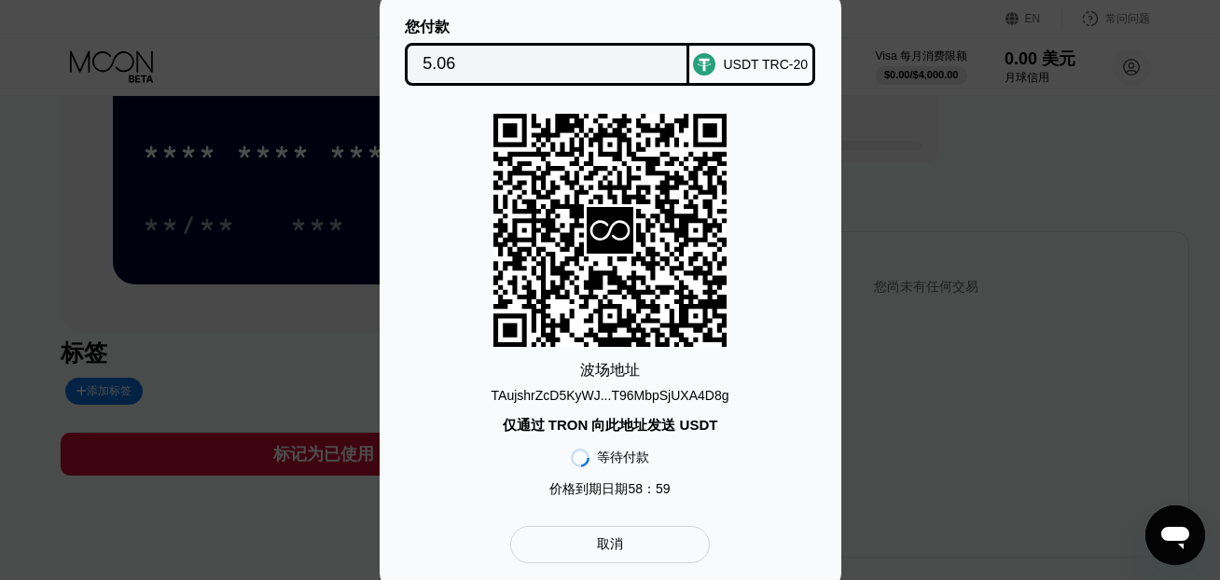
click at [608, 394] on font "TAujshrZcD5KyWJ...T96MbpSjUXA4D8g" at bounding box center [610, 395] width 238 height 15
click at [654, 536] on div "取消" at bounding box center [609, 544] width 199 height 37
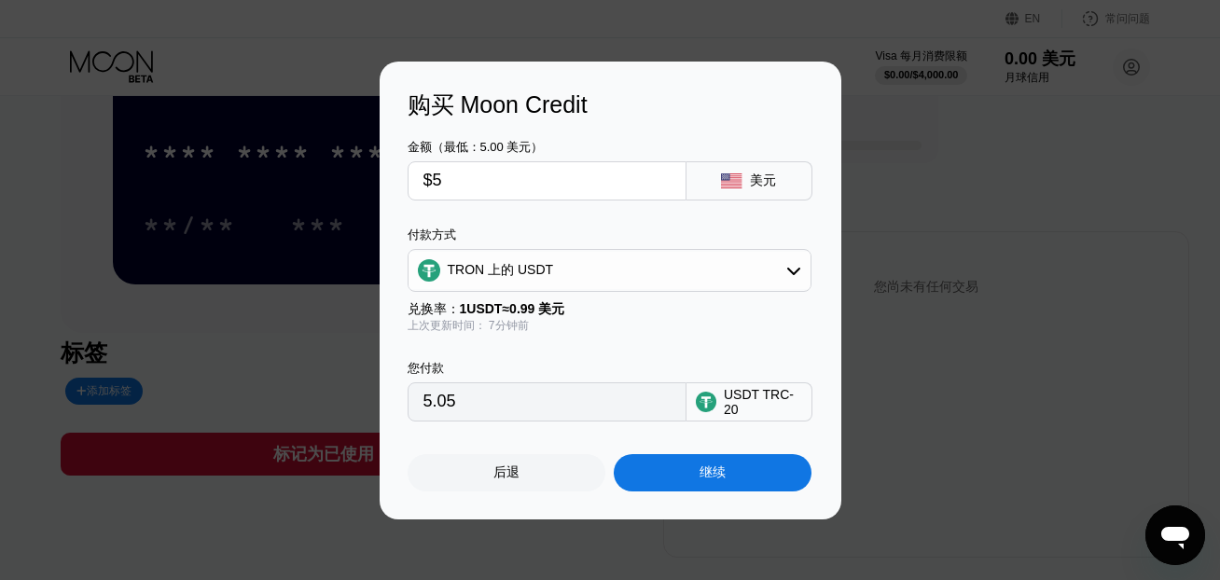
click at [496, 190] on input "$5" at bounding box center [546, 180] width 247 height 37
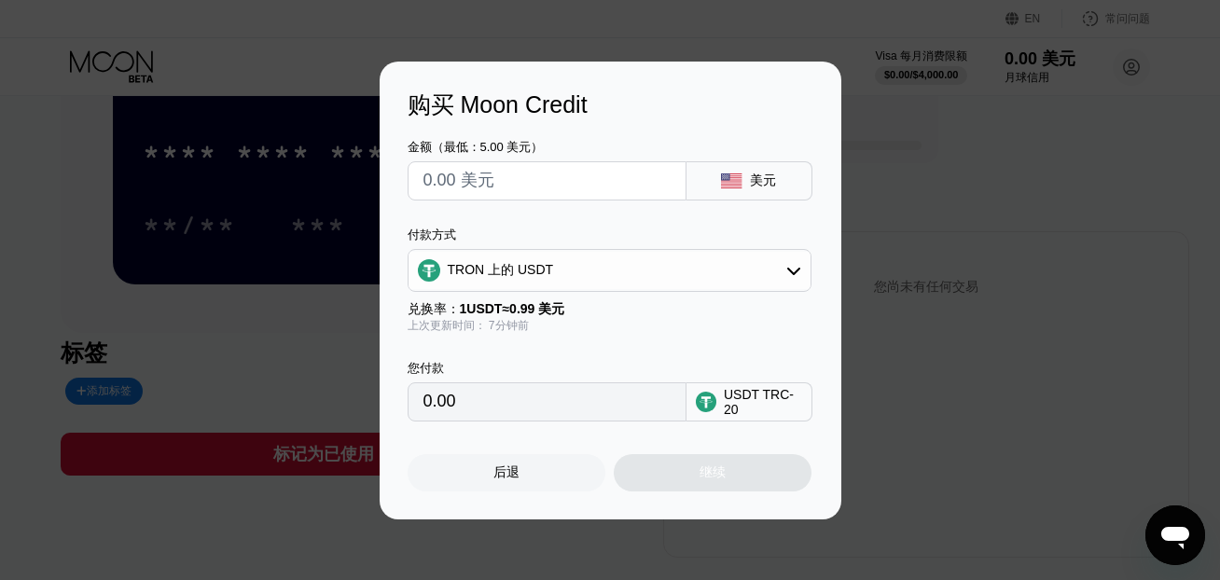
type input "0.00"
type input "$1"
type input "1.01"
type input "$10"
type input "10.10"
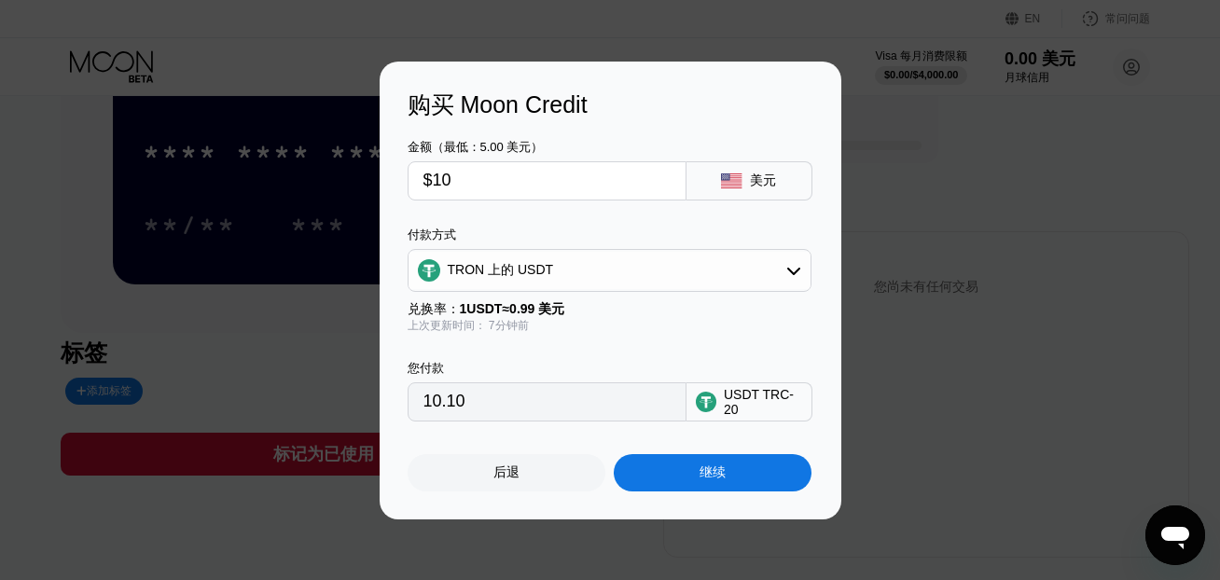
click at [498, 180] on input "$10" at bounding box center [546, 180] width 247 height 37
type input "$10"
click at [712, 479] on font "继续" at bounding box center [712, 471] width 26 height 15
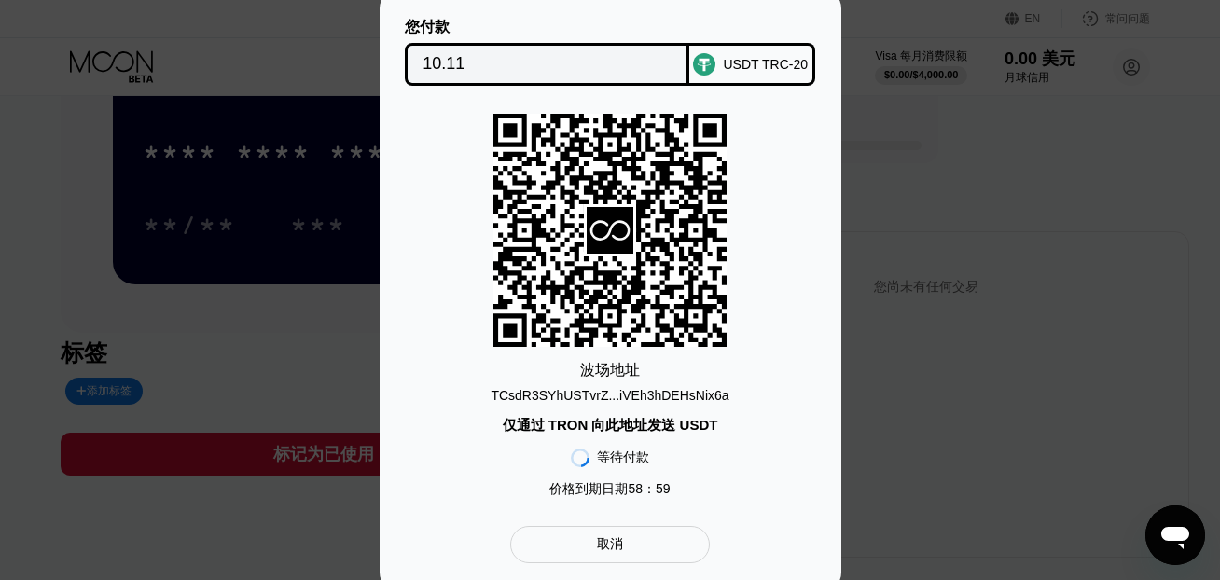
click at [644, 390] on font "TCsdR3SYhUSTvrZ...iVEh3hDEHsNix6a" at bounding box center [609, 395] width 238 height 15
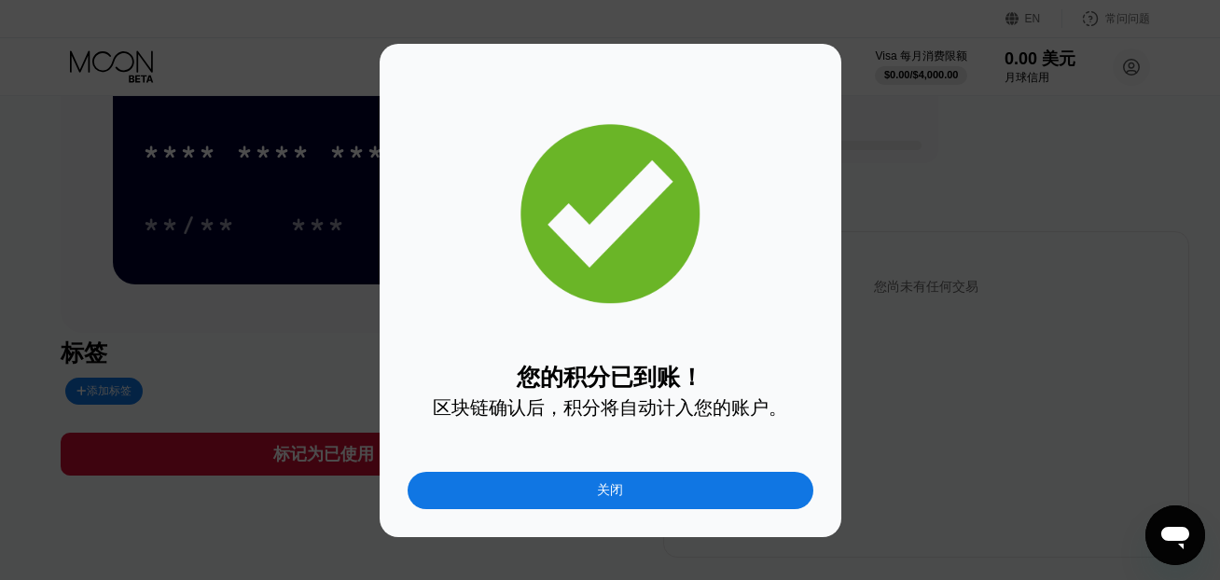
click at [581, 496] on div "关闭" at bounding box center [611, 490] width 406 height 37
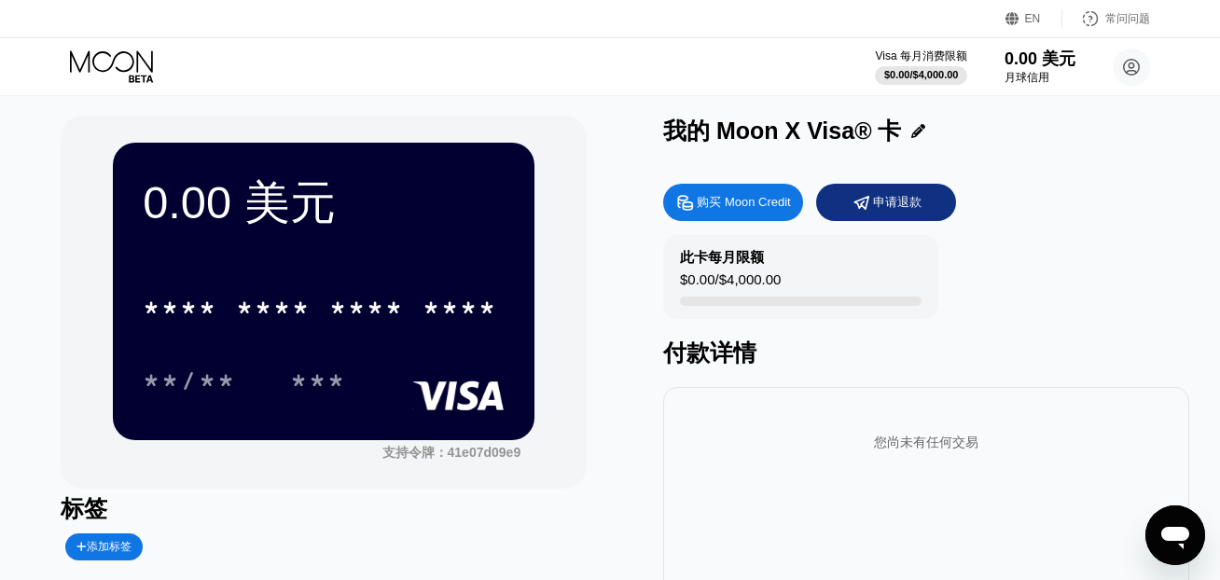
scroll to position [0, 0]
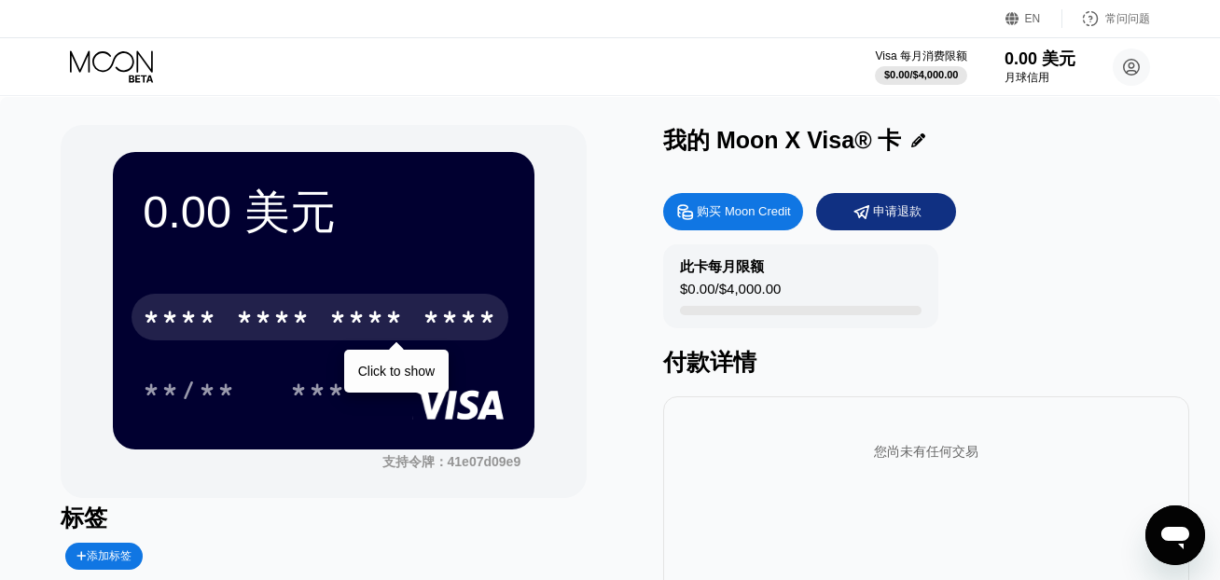
click at [366, 327] on font "*" at bounding box center [375, 320] width 19 height 30
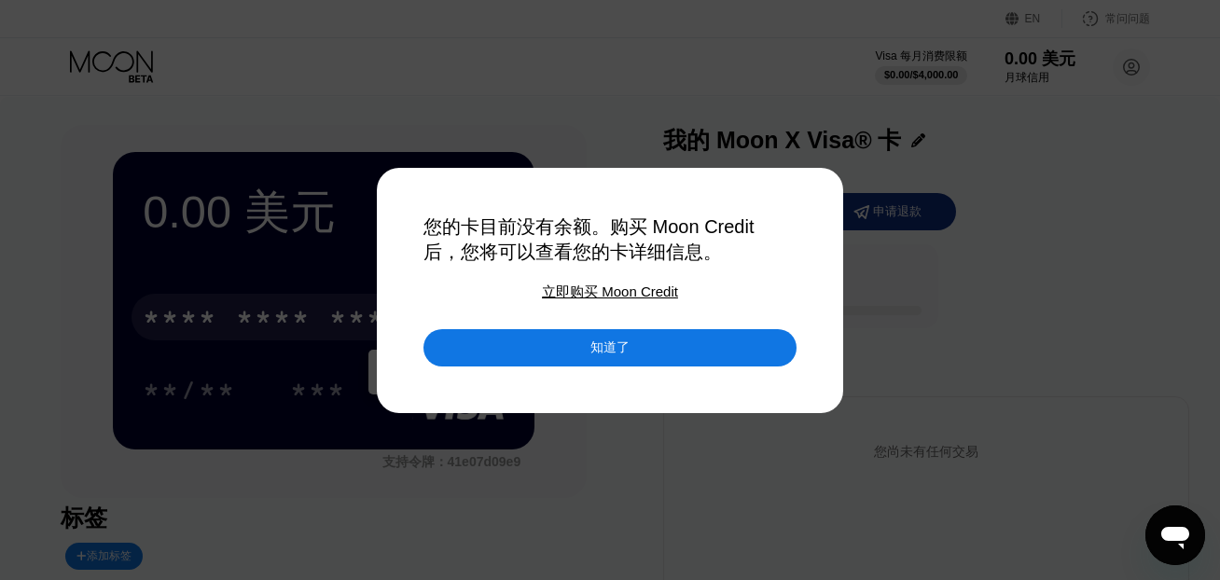
click at [488, 350] on div "知道了" at bounding box center [609, 347] width 373 height 37
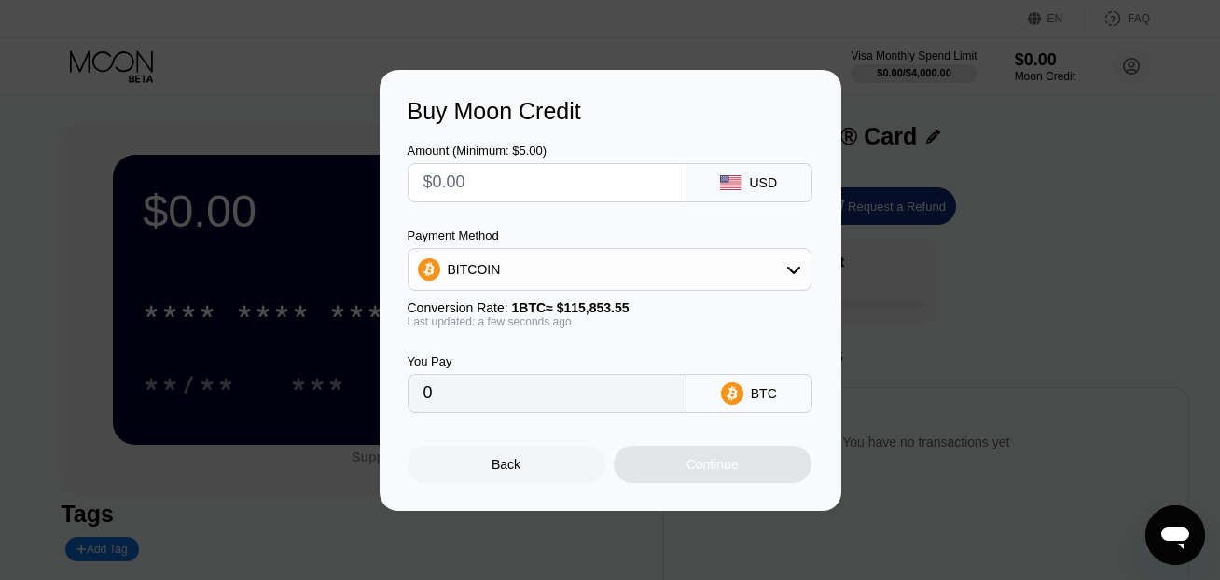
click at [303, 256] on div "Buy Moon Credit Amount (Minimum: $5.00) USD Payment Method BITCOIN Conversion R…" at bounding box center [610, 290] width 1220 height 441
click at [518, 468] on div "Back" at bounding box center [505, 464] width 29 height 15
click at [531, 472] on div "Back" at bounding box center [507, 464] width 198 height 37
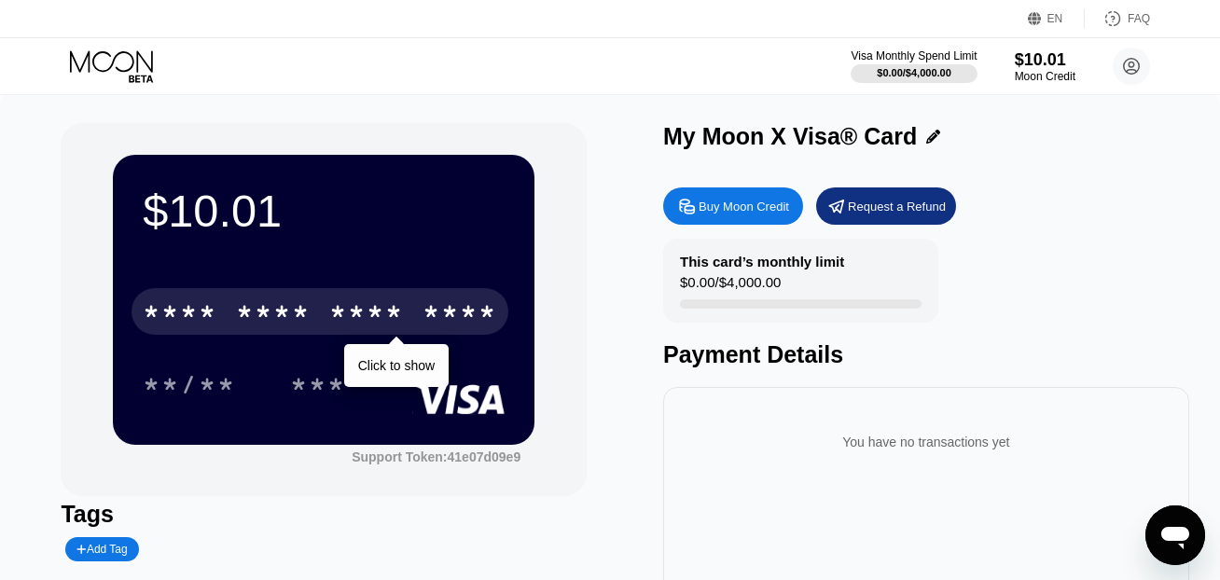
click at [296, 321] on div "* * * *" at bounding box center [273, 314] width 75 height 30
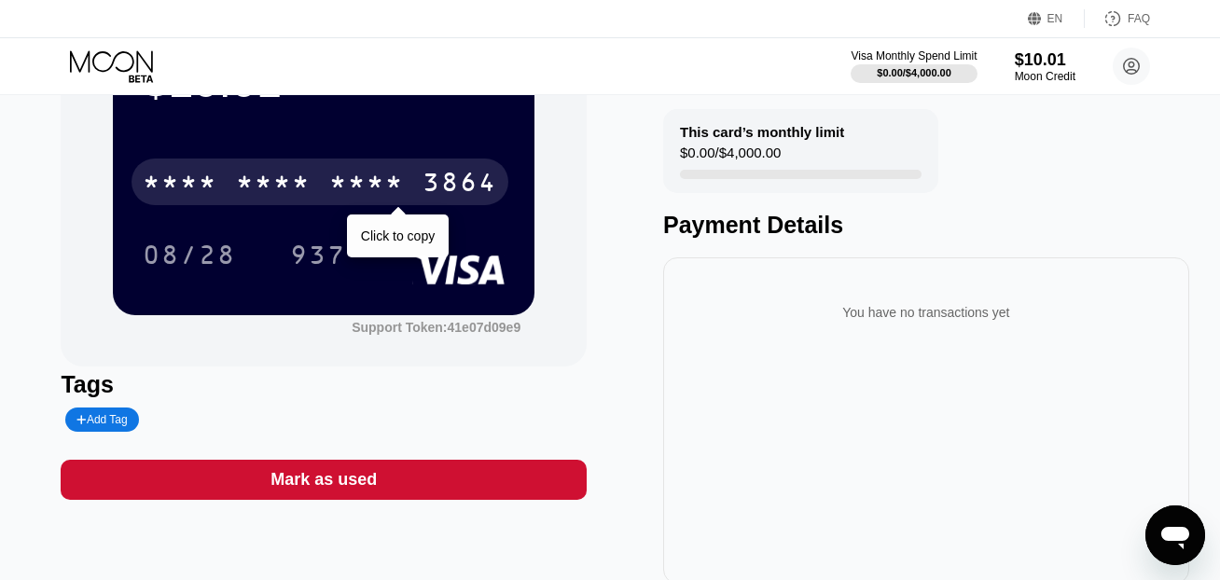
scroll to position [7, 0]
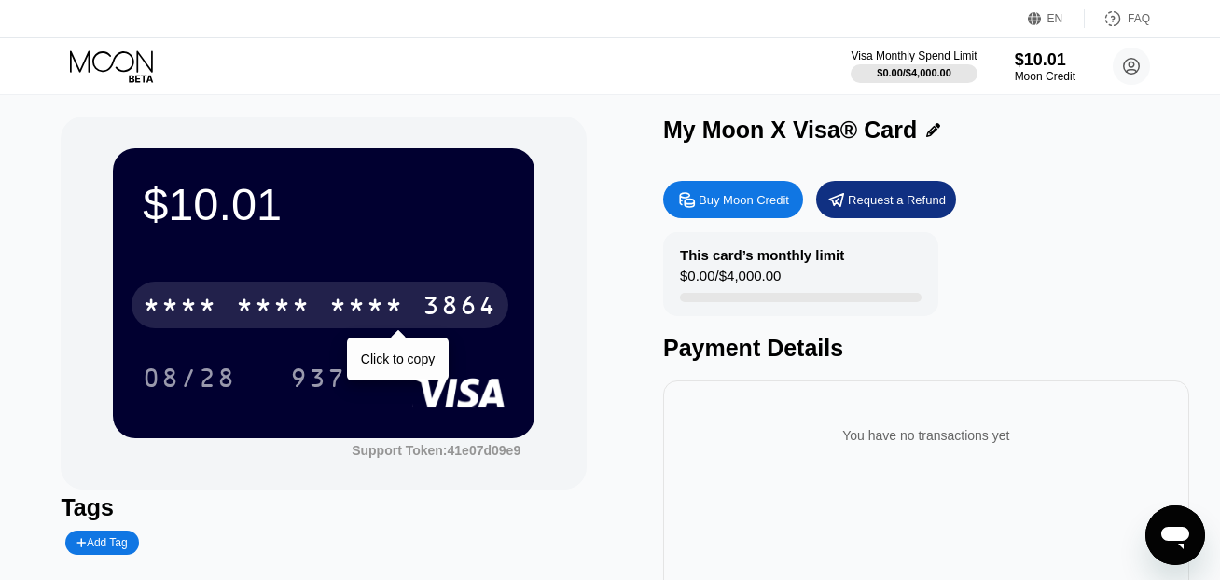
click at [382, 315] on div "* * * *" at bounding box center [366, 308] width 75 height 30
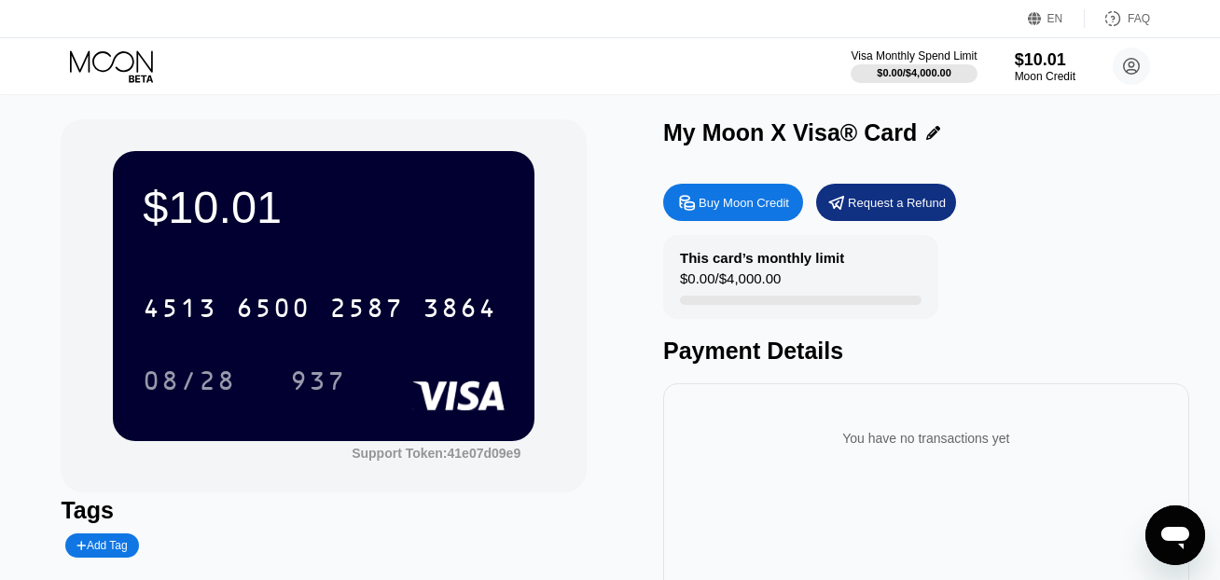
scroll to position [0, 0]
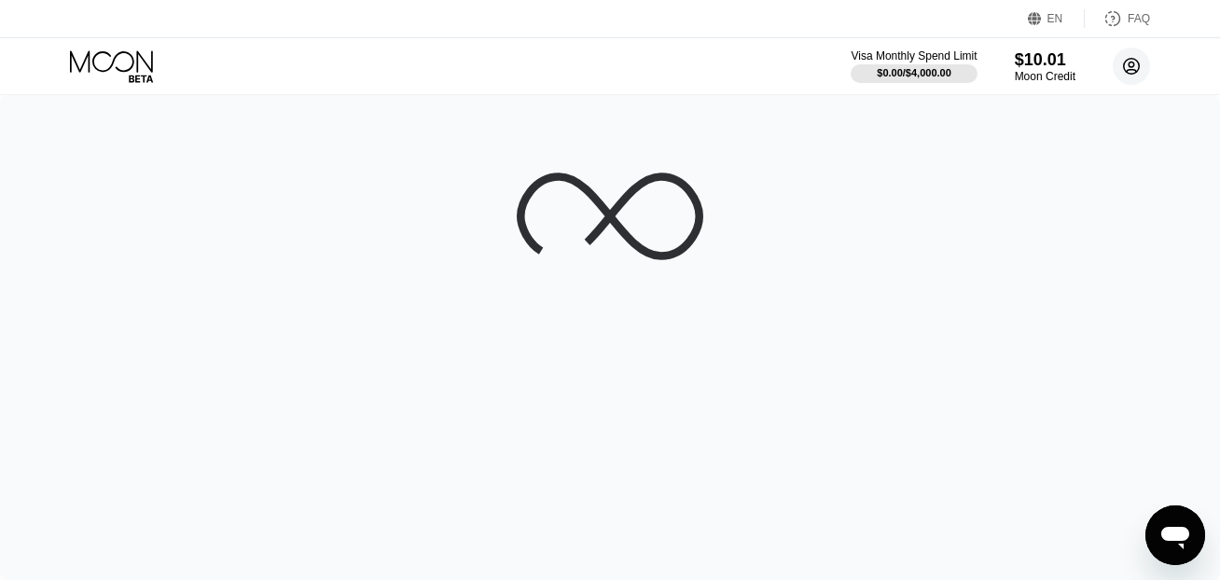
click at [1127, 70] on circle at bounding box center [1130, 66] width 37 height 37
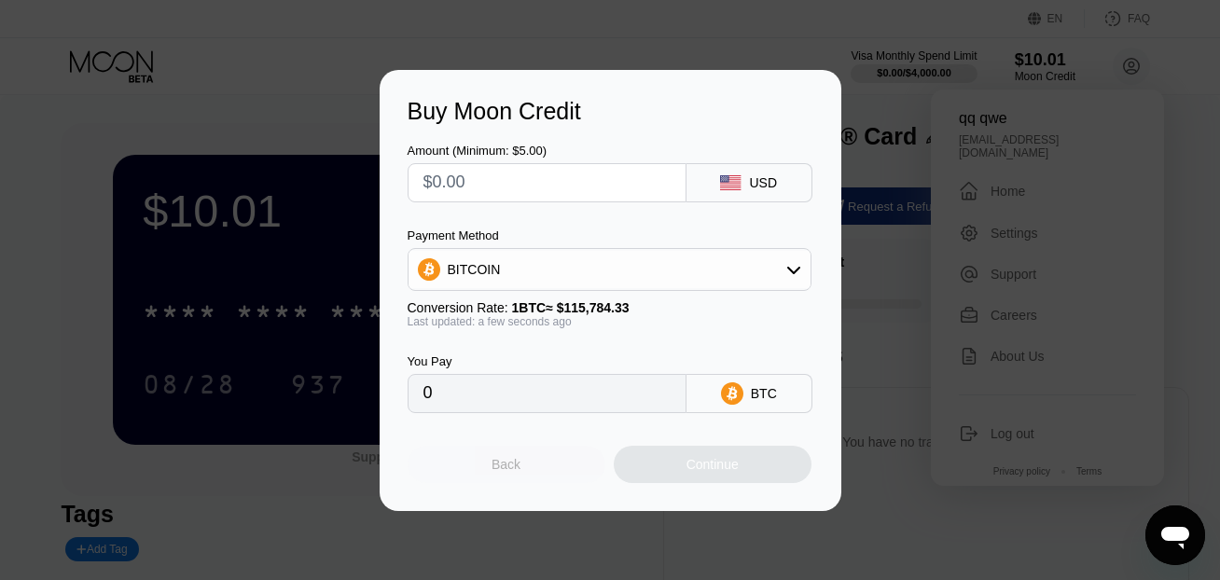
click at [482, 462] on div "Back" at bounding box center [507, 464] width 198 height 37
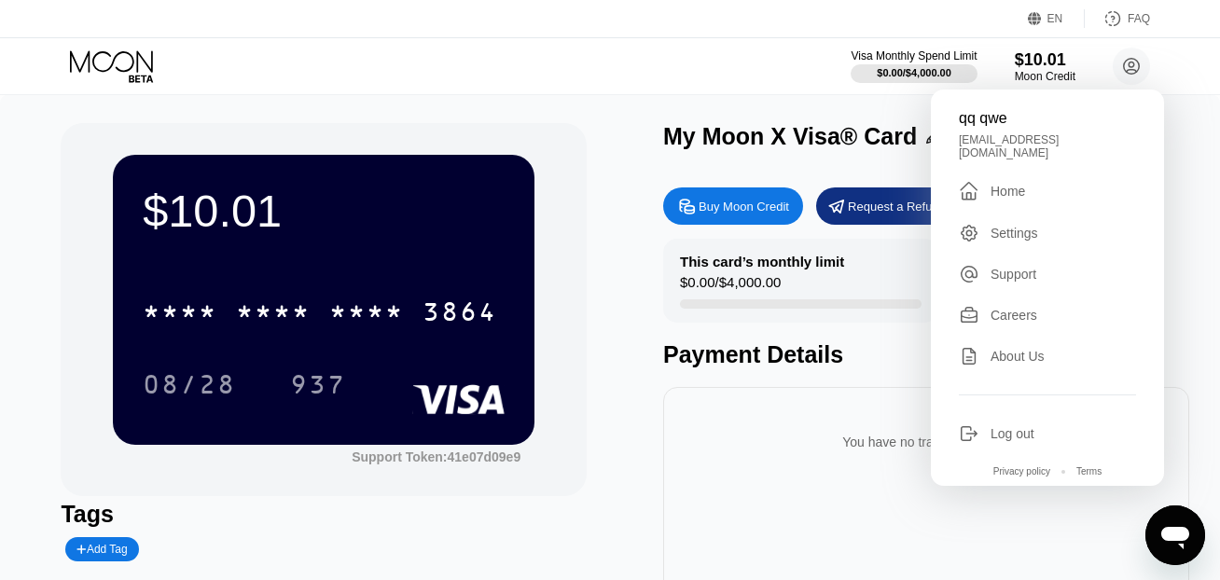
click at [1013, 185] on div "Home" at bounding box center [1007, 191] width 35 height 15
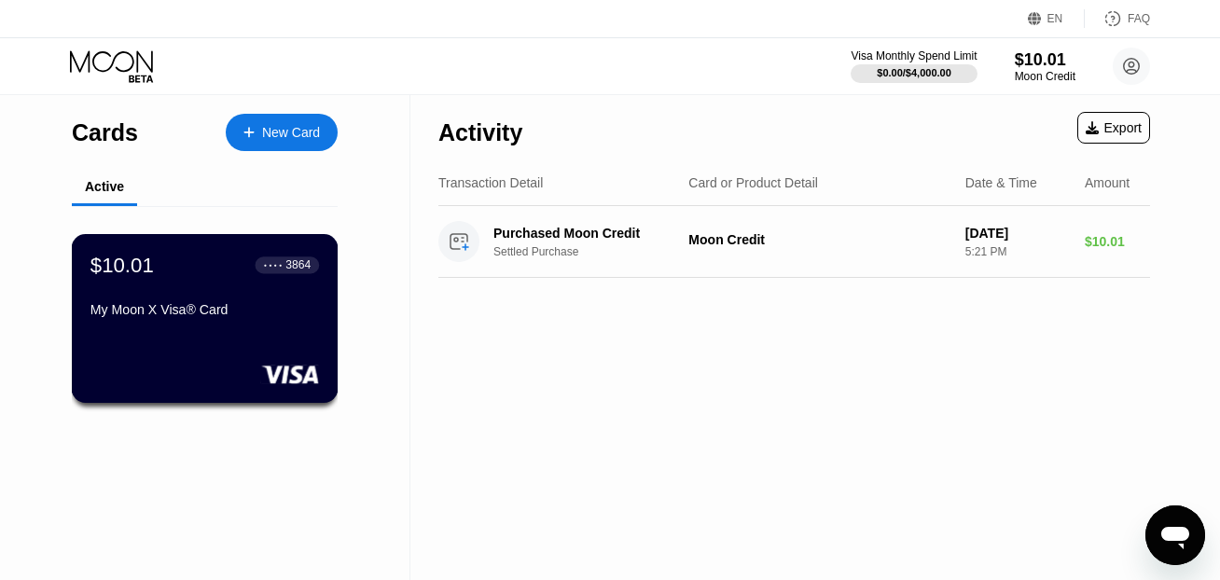
click at [180, 308] on div "My Moon X Visa® Card" at bounding box center [204, 309] width 228 height 15
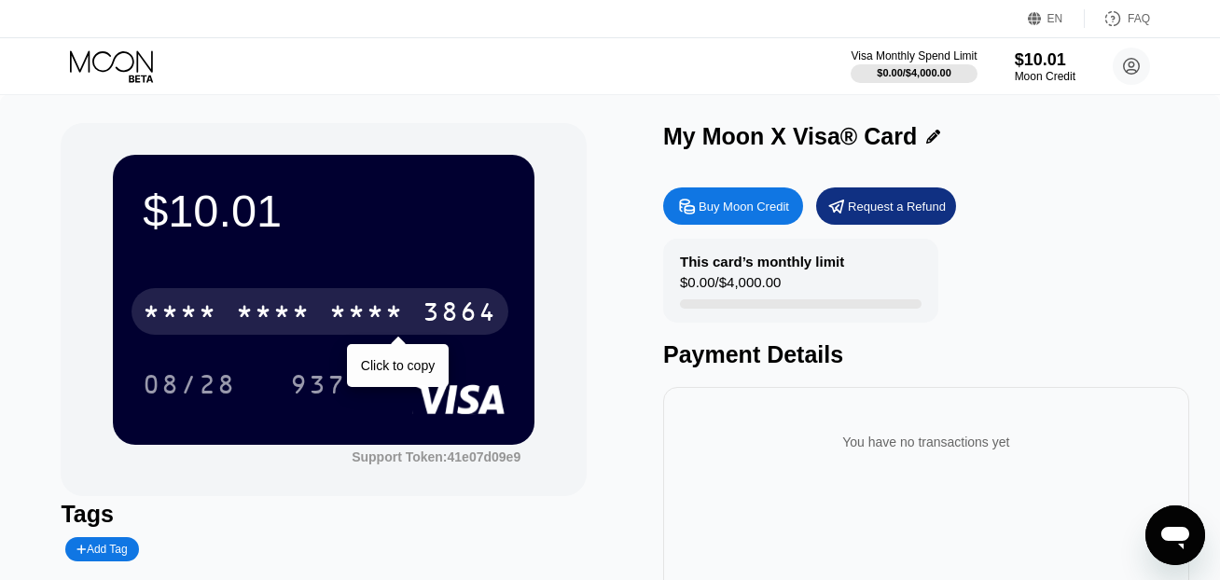
click at [408, 322] on div "* * * * * * * * * * * * 3864" at bounding box center [319, 311] width 377 height 47
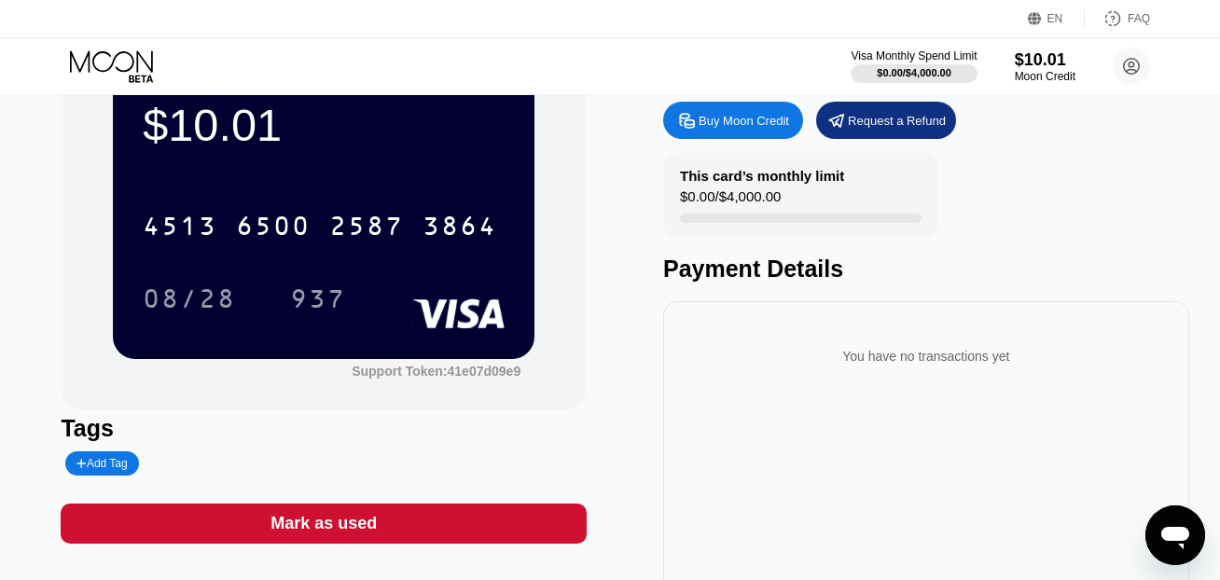
scroll to position [51, 0]
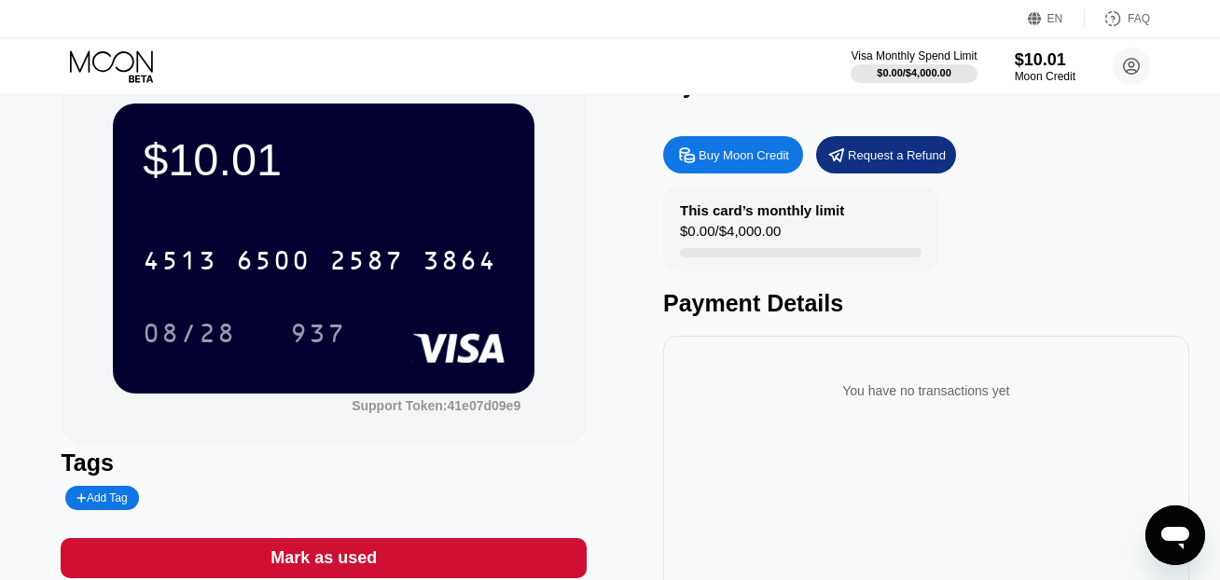
click at [790, 368] on div "You have no transactions yet" at bounding box center [926, 391] width 496 height 52
click at [893, 392] on div "You have no transactions yet" at bounding box center [926, 391] width 496 height 52
click at [956, 407] on div "You have no transactions yet" at bounding box center [926, 391] width 496 height 52
click at [1003, 393] on div "You have no transactions yet" at bounding box center [926, 391] width 496 height 52
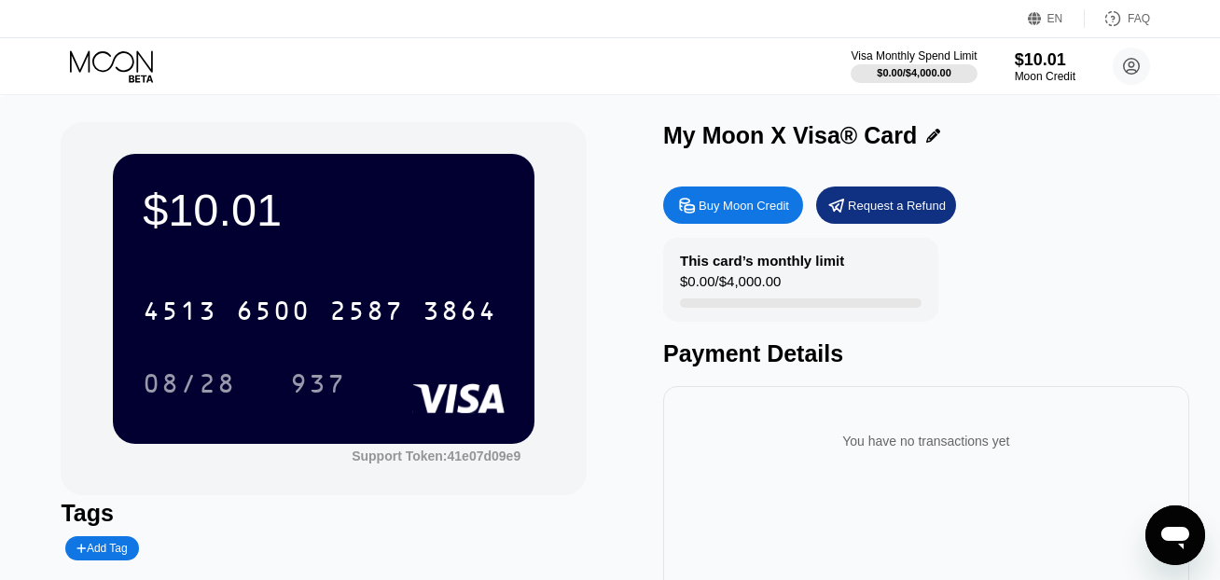
scroll to position [0, 0]
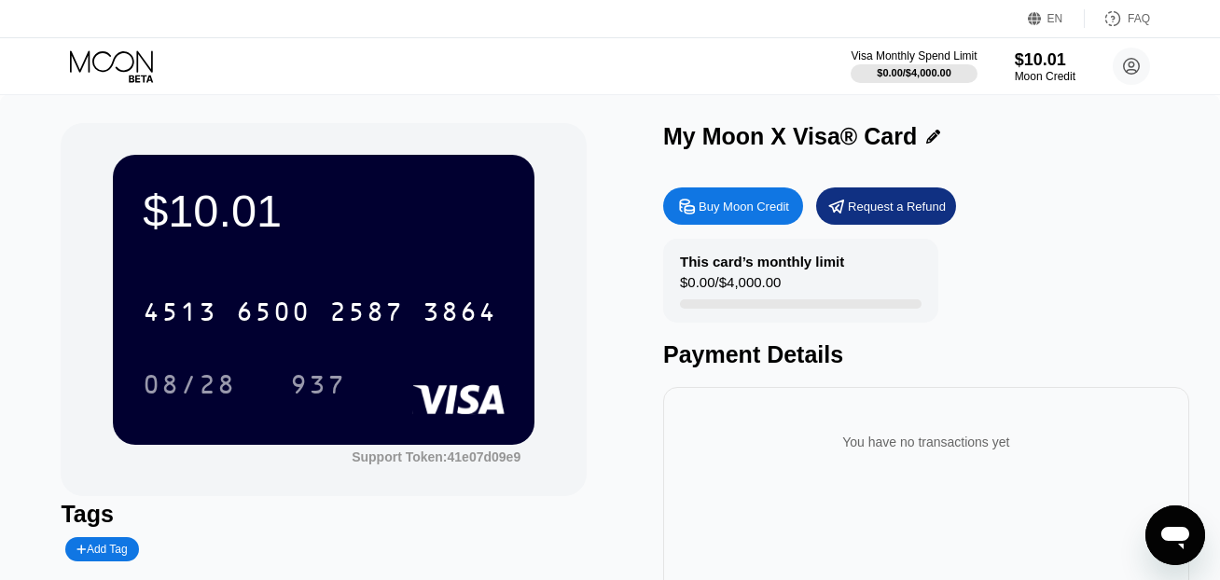
click at [784, 300] on div at bounding box center [801, 303] width 242 height 9
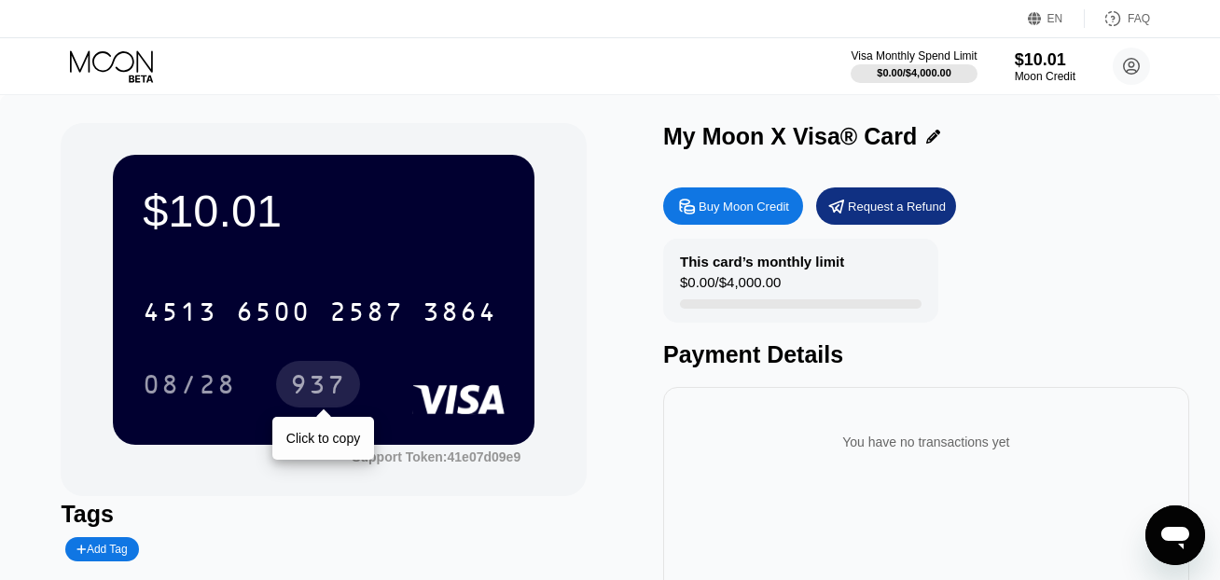
click at [316, 392] on div "937" at bounding box center [318, 387] width 56 height 30
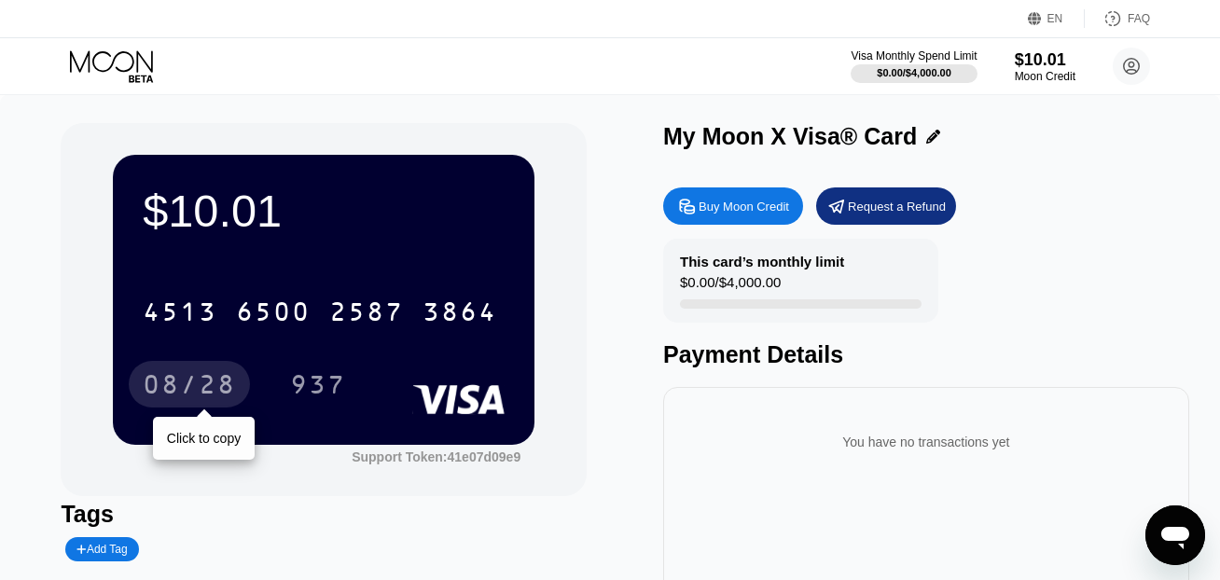
click at [230, 384] on div "08/28" at bounding box center [189, 387] width 93 height 30
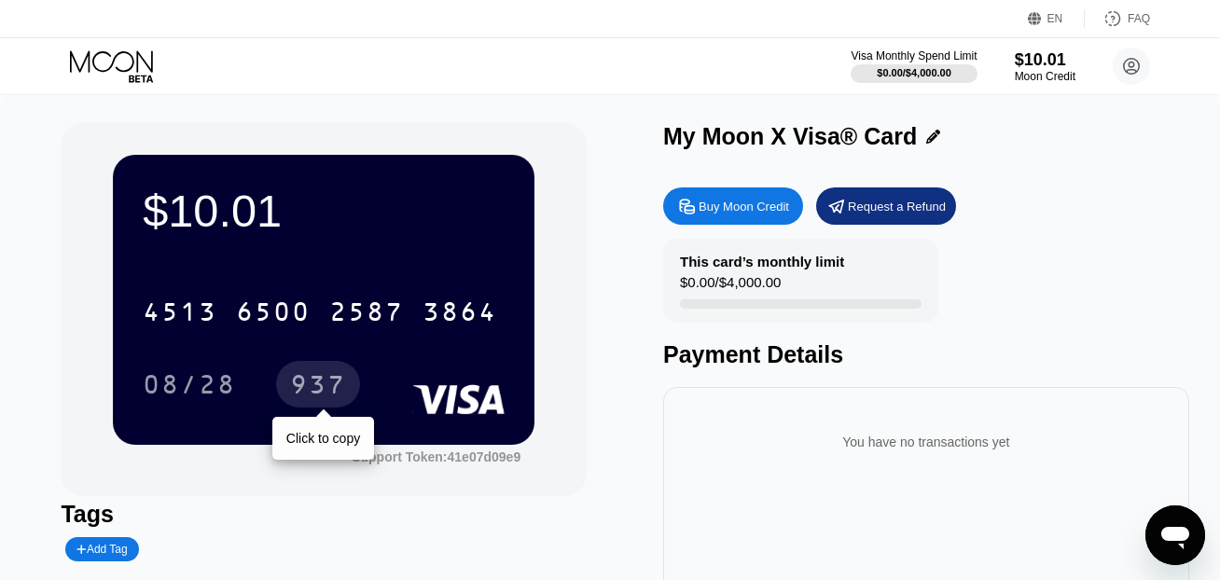
click at [328, 386] on div "937" at bounding box center [318, 387] width 56 height 30
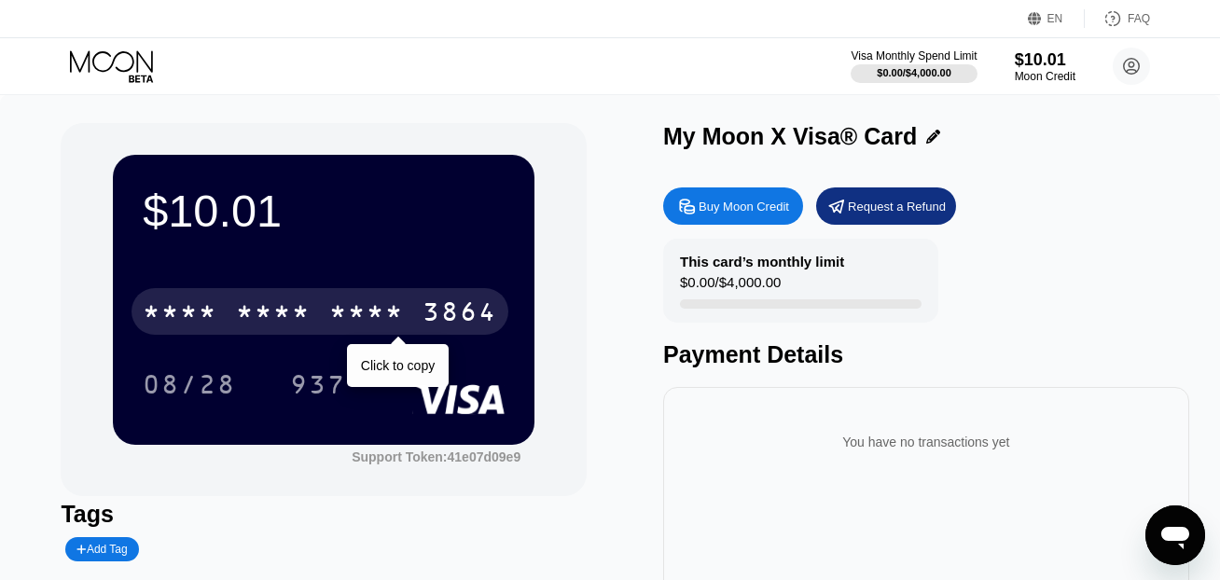
click at [329, 316] on div "* * * *" at bounding box center [366, 314] width 75 height 30
